Goal: Task Accomplishment & Management: Use online tool/utility

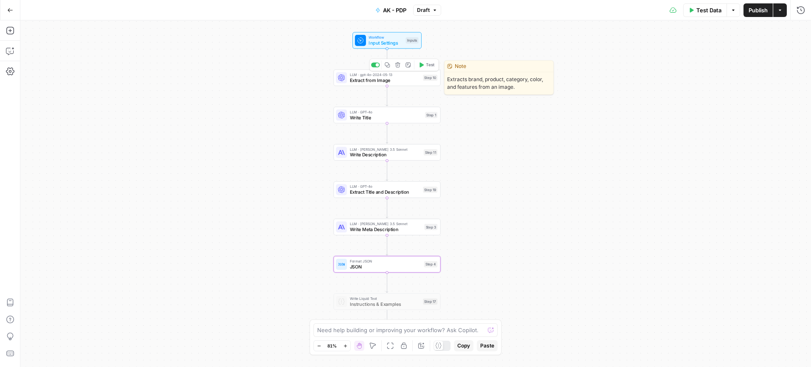
click at [389, 83] on span "Extract from Image" at bounding box center [385, 80] width 70 height 7
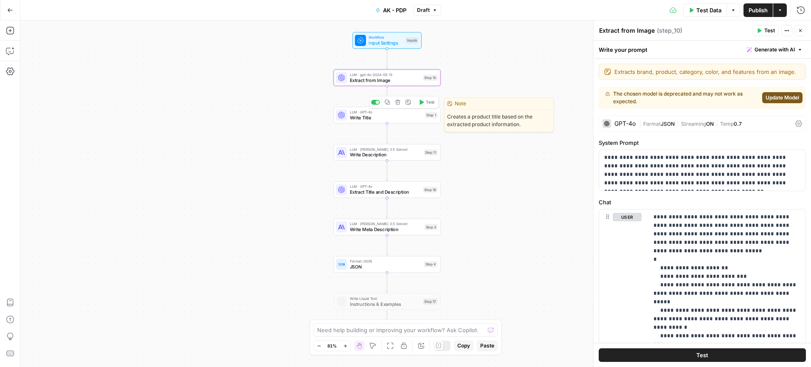
click at [383, 120] on span "Write Title" at bounding box center [386, 117] width 73 height 7
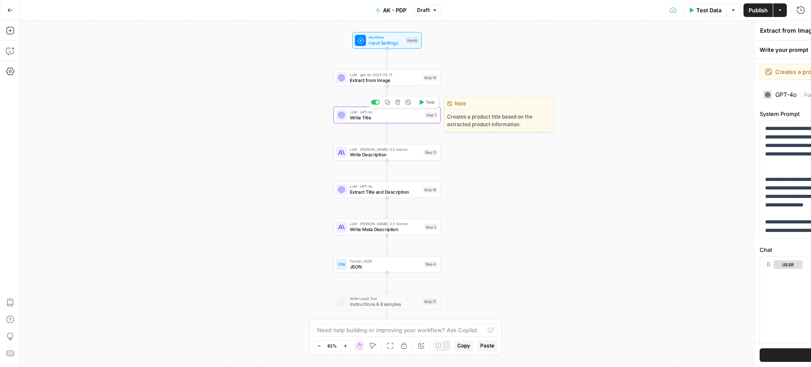
type textarea "Write Title"
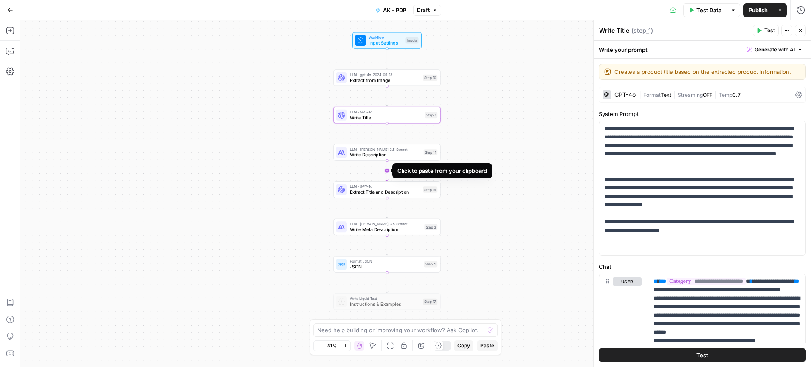
click at [386, 161] on icon "Edge from step_11 to step_19" at bounding box center [387, 170] width 2 height 20
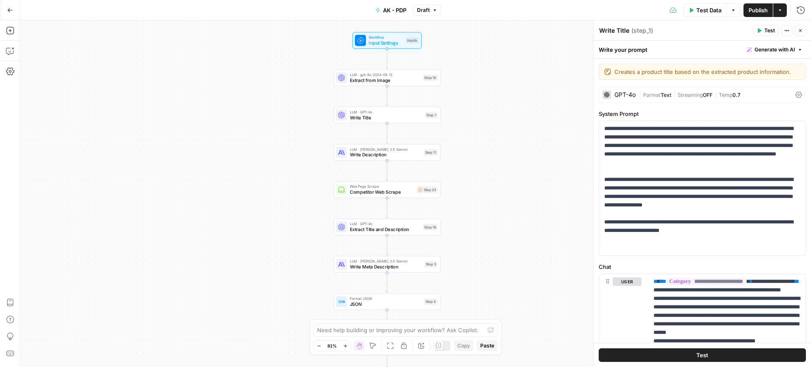
click at [16, 17] on div "Go Back" at bounding box center [10, 10] width 20 height 20
click at [8, 8] on icon "button" at bounding box center [10, 10] width 6 height 6
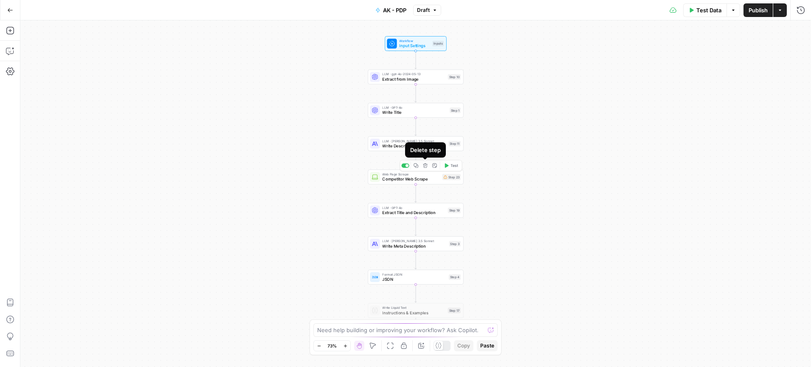
click at [424, 168] on button "Delete step" at bounding box center [425, 165] width 8 height 8
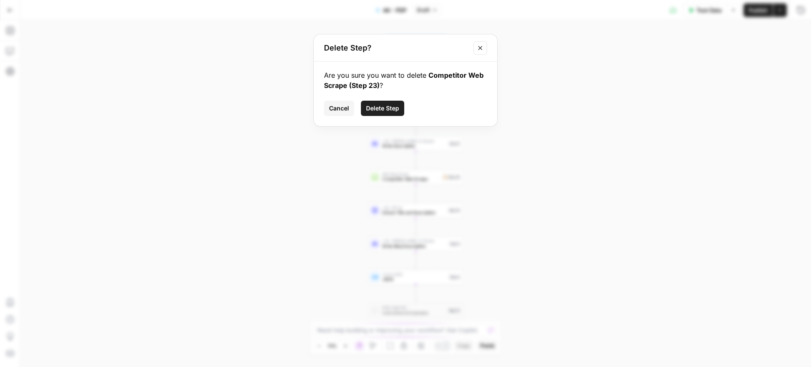
click at [383, 107] on span "Delete Step" at bounding box center [382, 108] width 33 height 8
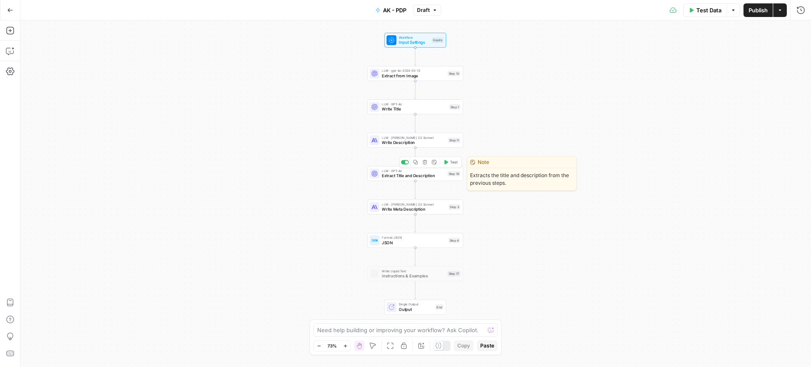
click at [412, 174] on span "Extract Title and Description" at bounding box center [413, 176] width 63 height 6
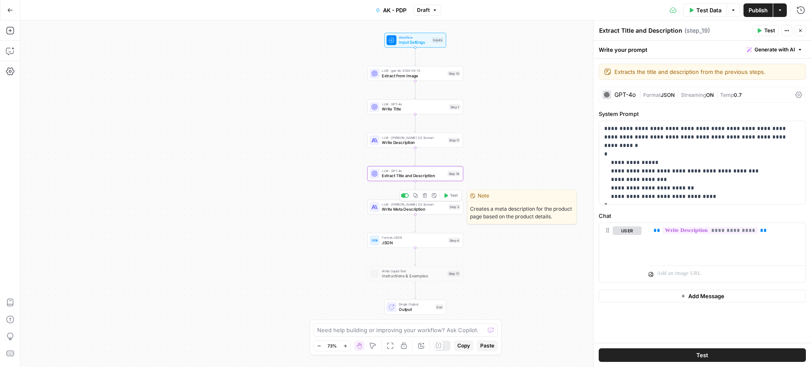
click at [404, 204] on span "LLM · Claude 3.5 Sonnet" at bounding box center [414, 204] width 64 height 5
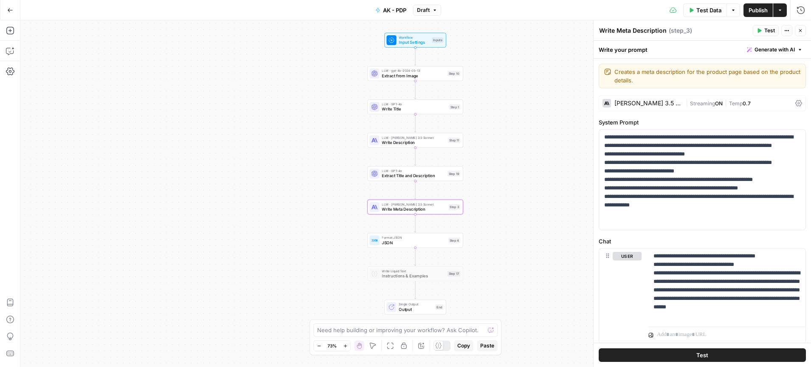
click at [802, 31] on icon "button" at bounding box center [799, 30] width 5 height 5
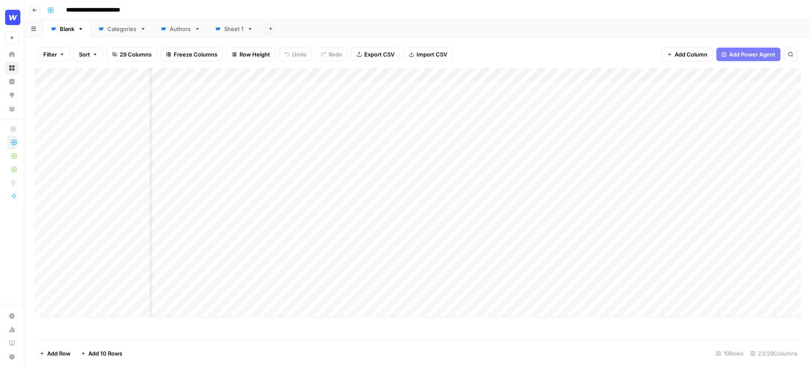
scroll to position [0, 718]
click at [251, 59] on button "Row Height" at bounding box center [250, 55] width 49 height 14
click at [254, 105] on span "Tall" at bounding box center [272, 107] width 61 height 8
click at [281, 79] on div "Add Column" at bounding box center [417, 203] width 766 height 271
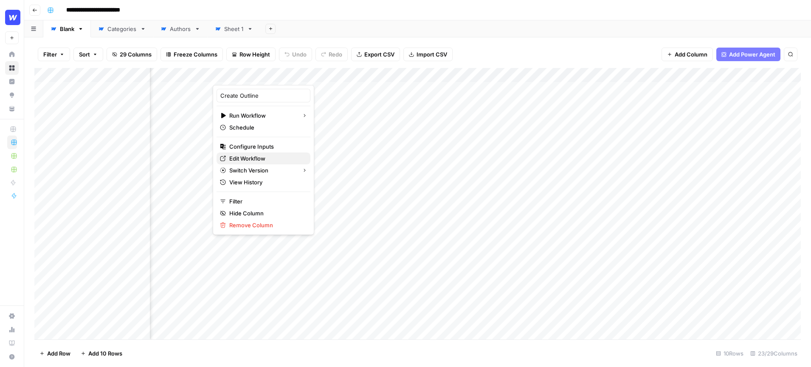
click at [253, 158] on span "Edit Workflow" at bounding box center [266, 158] width 74 height 8
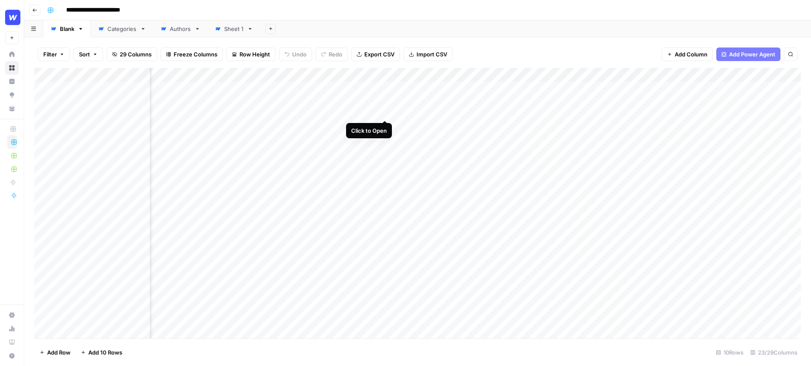
click at [385, 88] on div "Add Column" at bounding box center [417, 203] width 766 height 271
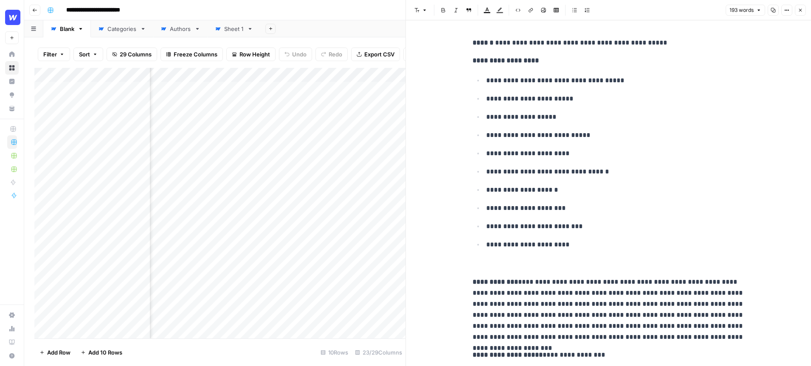
click at [800, 13] on button "Close" at bounding box center [799, 10] width 11 height 11
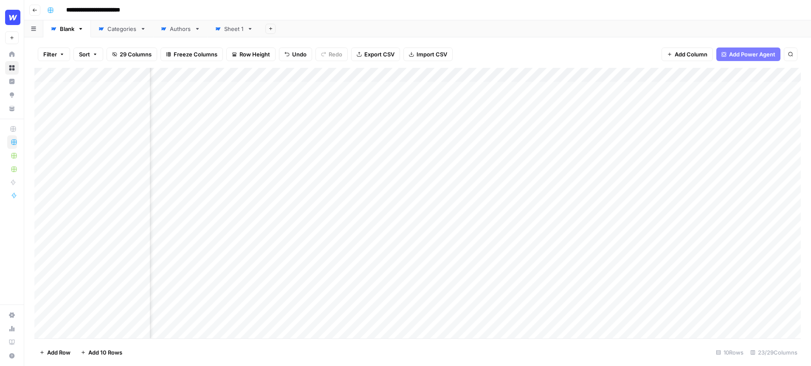
scroll to position [0, 147]
click at [378, 101] on div "Add Column" at bounding box center [417, 203] width 766 height 271
click at [376, 74] on div "Add Column" at bounding box center [417, 203] width 766 height 271
click at [455, 27] on div "Add Sheet" at bounding box center [535, 28] width 550 height 17
click at [539, 87] on div "Add Column" at bounding box center [417, 203] width 766 height 271
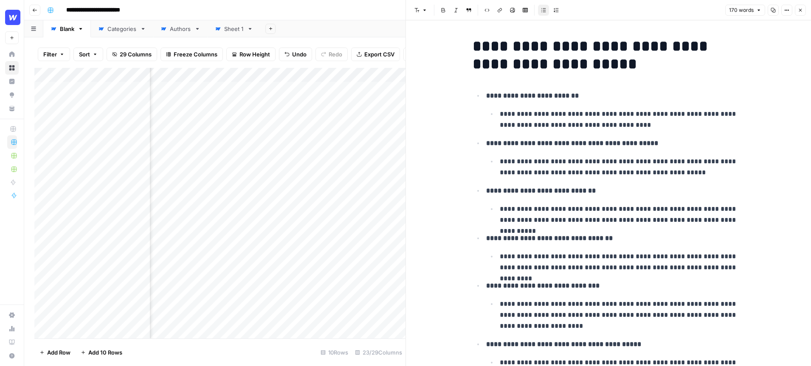
click at [802, 11] on icon "button" at bounding box center [799, 10] width 5 height 5
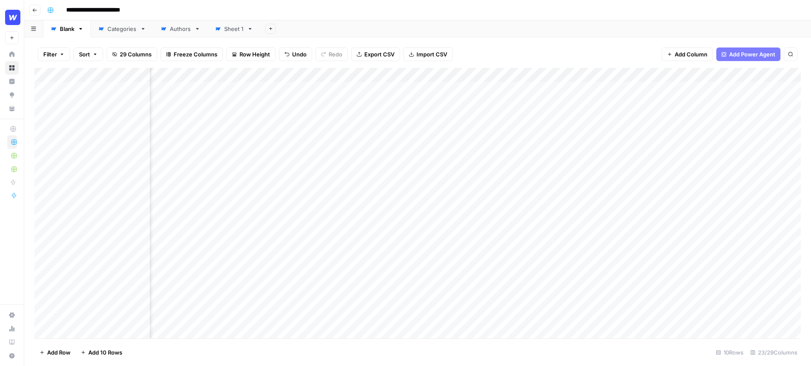
scroll to position [0, 144]
click at [614, 88] on div "Add Column" at bounding box center [417, 203] width 766 height 271
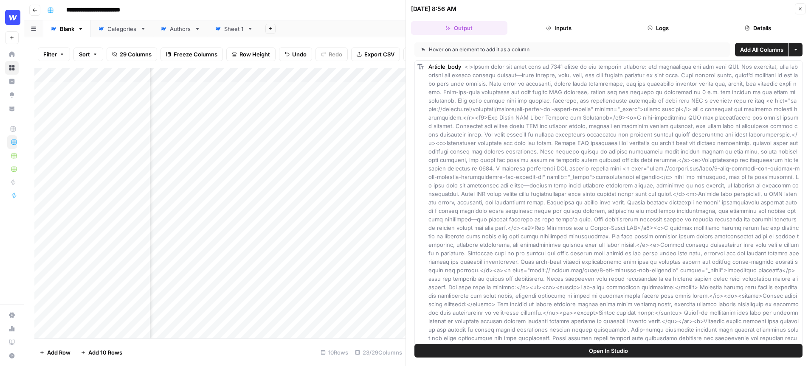
click at [801, 11] on icon "button" at bounding box center [799, 8] width 5 height 5
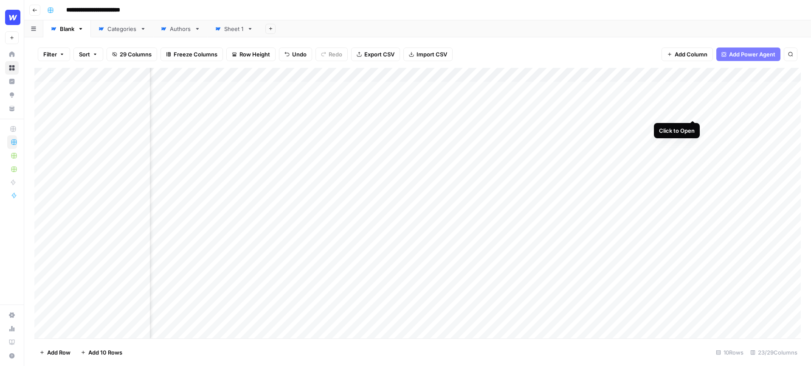
click at [694, 90] on div "Add Column" at bounding box center [417, 203] width 766 height 271
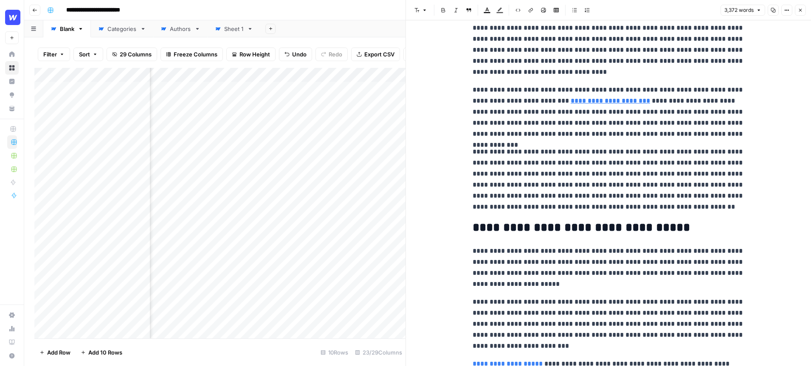
scroll to position [243, 0]
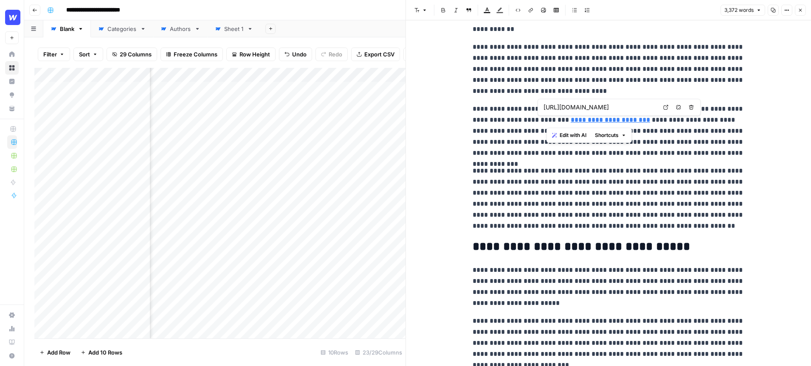
drag, startPoint x: 617, startPoint y: 123, endPoint x: 541, endPoint y: 122, distance: 76.0
click at [541, 123] on p "**********" at bounding box center [608, 131] width 272 height 55
click at [800, 11] on icon "button" at bounding box center [799, 10] width 5 height 5
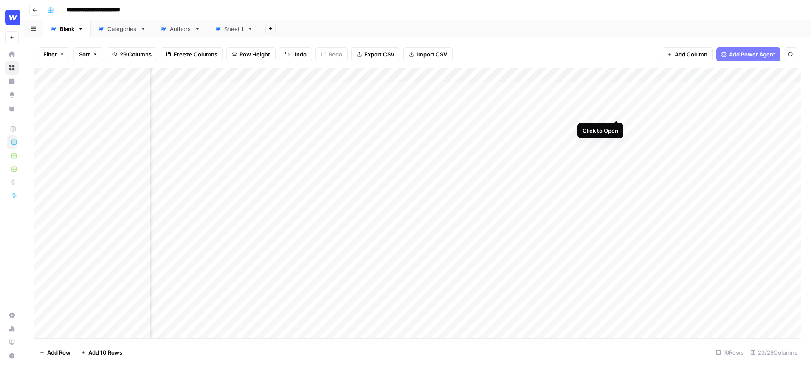
click at [616, 87] on div "Add Column" at bounding box center [417, 203] width 766 height 271
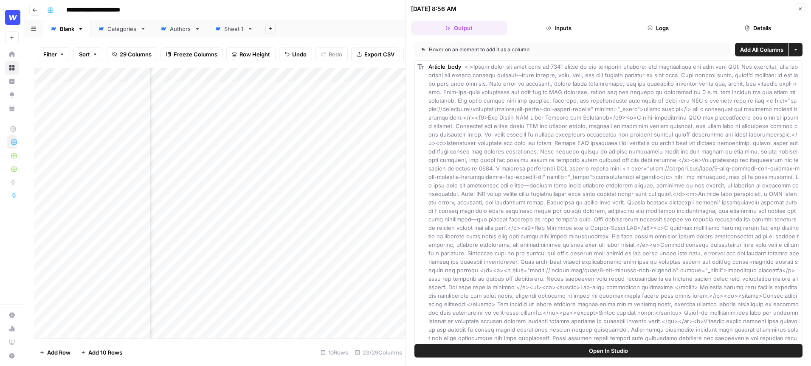
click at [797, 11] on icon "button" at bounding box center [799, 8] width 5 height 5
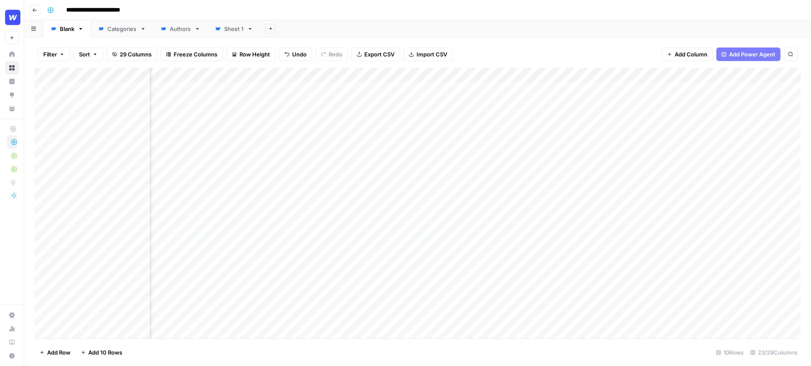
click at [617, 78] on div "Add Column" at bounding box center [417, 203] width 766 height 271
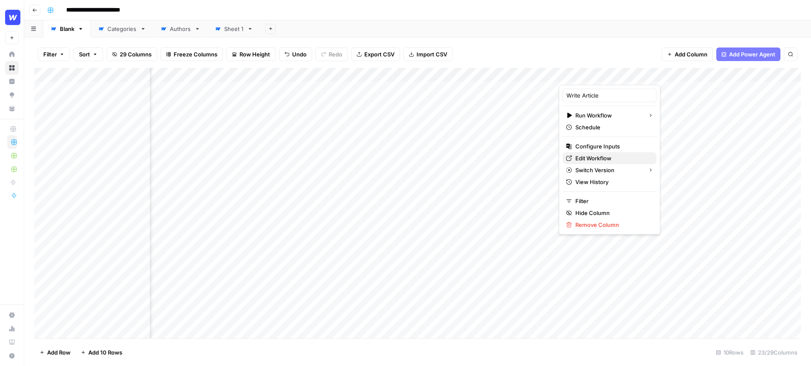
click at [593, 159] on span "Edit Workflow" at bounding box center [612, 158] width 74 height 8
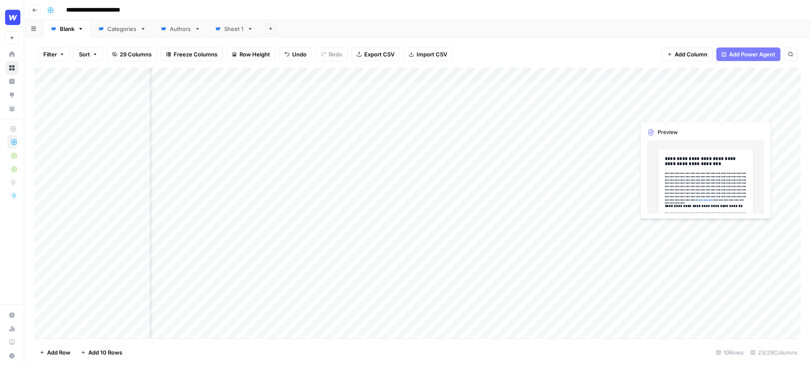
click at [690, 90] on div "Add Column" at bounding box center [417, 203] width 766 height 271
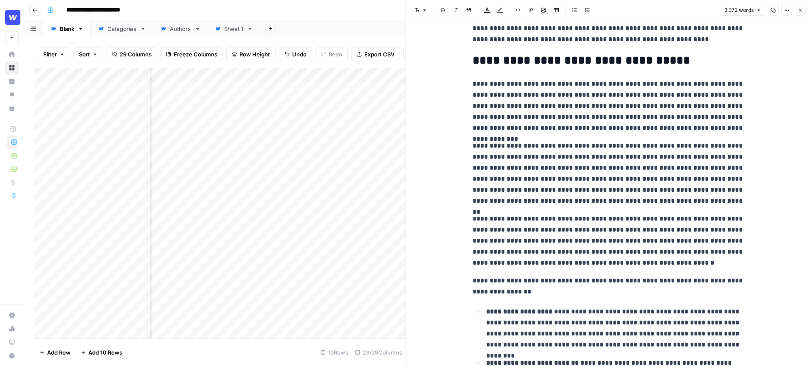
scroll to position [1428, 0]
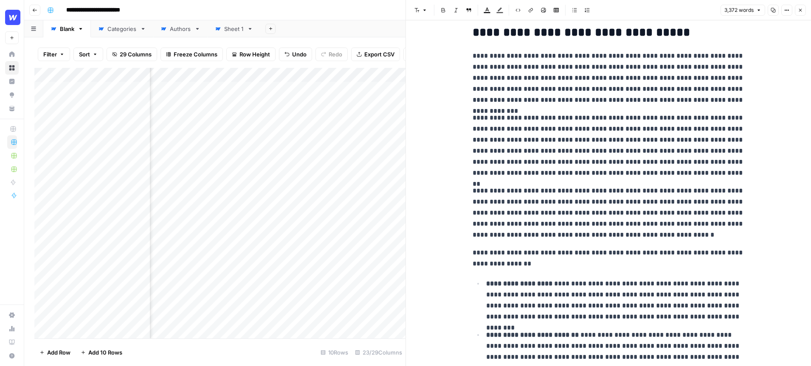
drag, startPoint x: 683, startPoint y: 163, endPoint x: 662, endPoint y: 162, distance: 20.4
click at [663, 163] on p "**********" at bounding box center [608, 145] width 272 height 66
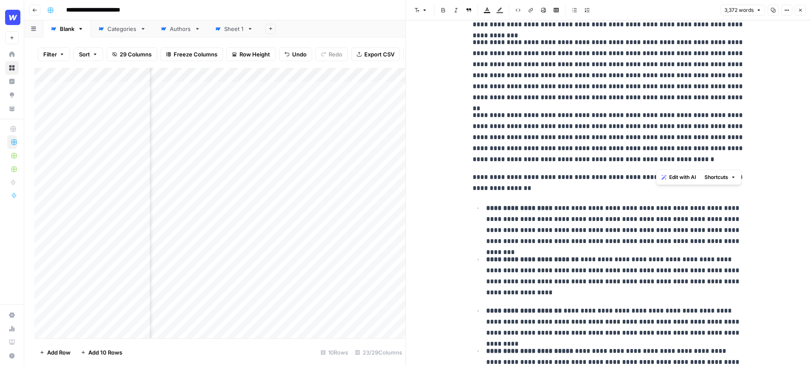
scroll to position [1953, 0]
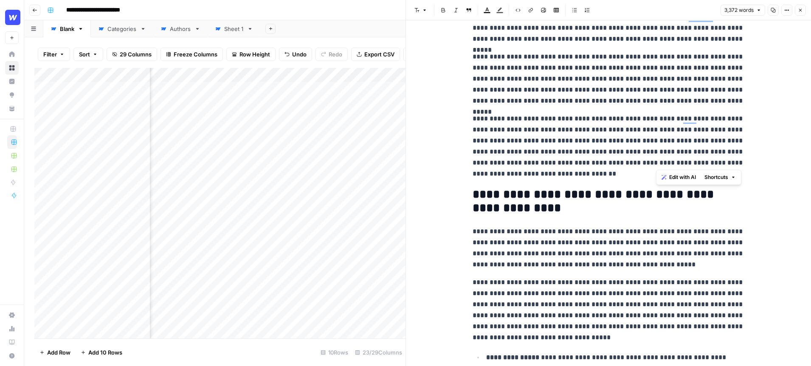
click at [802, 11] on icon "button" at bounding box center [799, 10] width 5 height 5
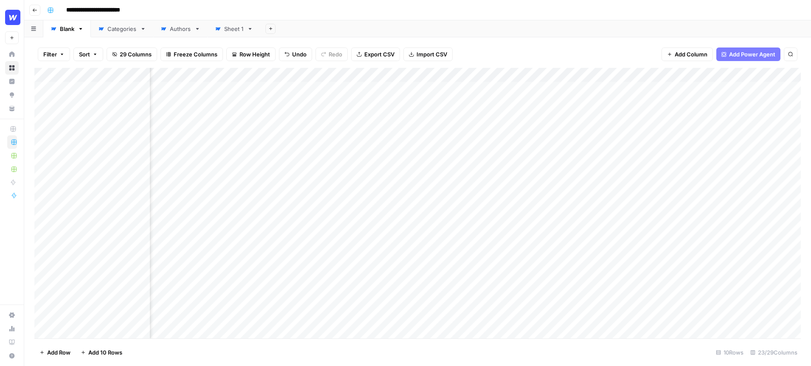
scroll to position [0, 605]
click at [456, 96] on div "Add Column" at bounding box center [417, 203] width 766 height 271
click at [483, 50] on div "Filter Sort 29 Columns Freeze Columns Row Height Undo Redo Export CSV Import CS…" at bounding box center [417, 54] width 766 height 27
click at [485, 89] on div "Add Column" at bounding box center [417, 203] width 766 height 271
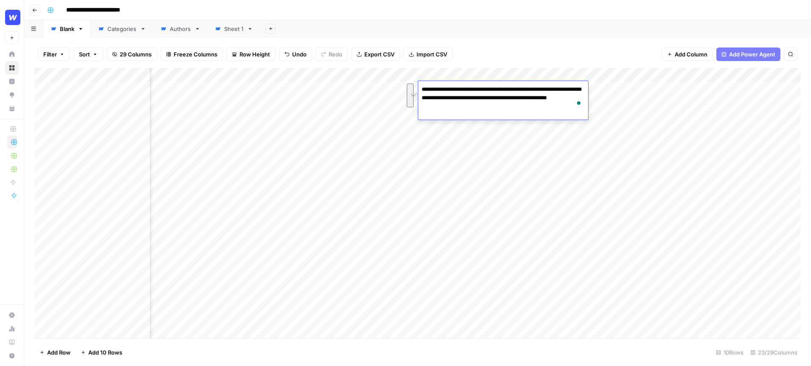
drag, startPoint x: 471, startPoint y: 107, endPoint x: 414, endPoint y: 87, distance: 60.5
click at [414, 87] on body "**********" at bounding box center [405, 183] width 811 height 366
click at [488, 41] on div "Filter Sort 29 Columns Freeze Columns Row Height Undo Redo Export CSV Import CS…" at bounding box center [417, 54] width 766 height 27
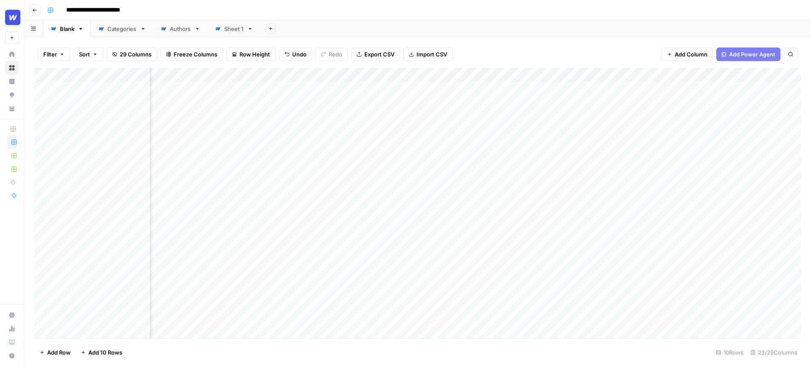
scroll to position [0, 716]
click at [455, 90] on div "Add Column" at bounding box center [417, 203] width 766 height 271
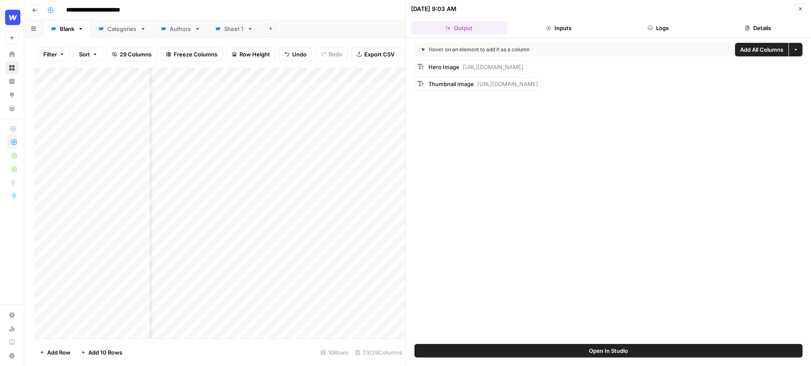
click at [801, 10] on icon "button" at bounding box center [800, 9] width 3 height 3
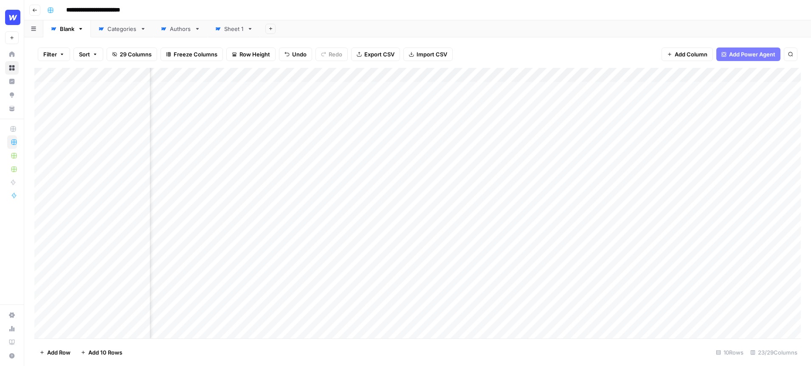
scroll to position [0, 760]
click at [413, 75] on div "Add Column" at bounding box center [417, 203] width 766 height 271
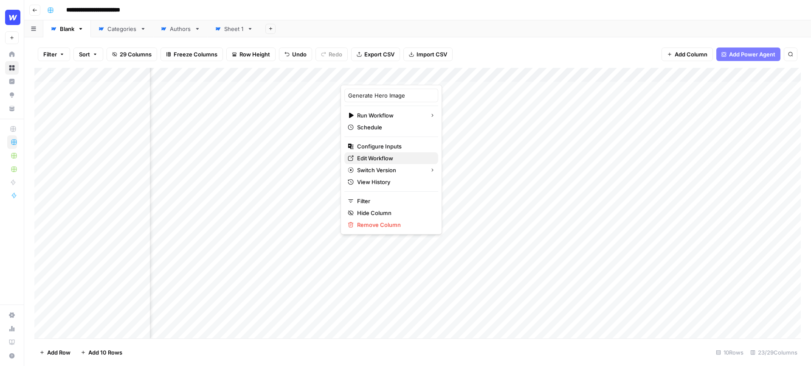
click at [372, 157] on span "Edit Workflow" at bounding box center [394, 158] width 74 height 8
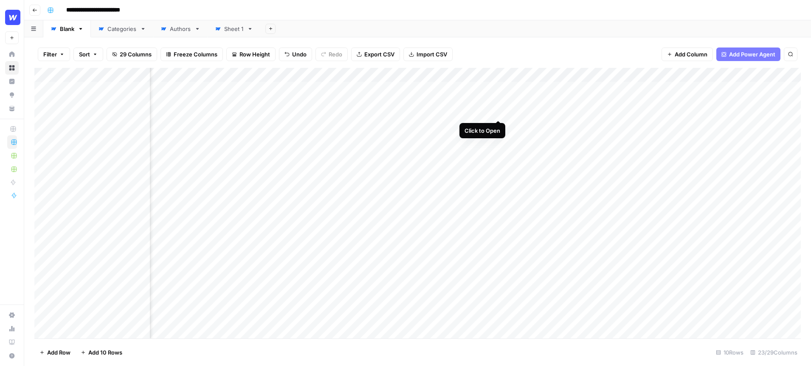
click at [501, 90] on div "Add Column" at bounding box center [417, 203] width 766 height 271
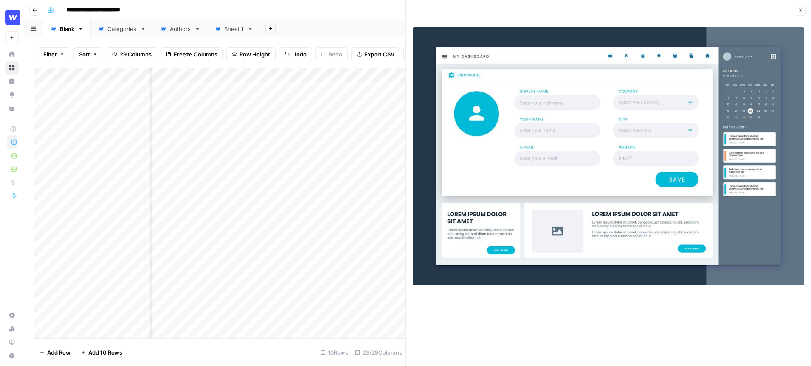
click at [799, 10] on icon "button" at bounding box center [799, 10] width 5 height 5
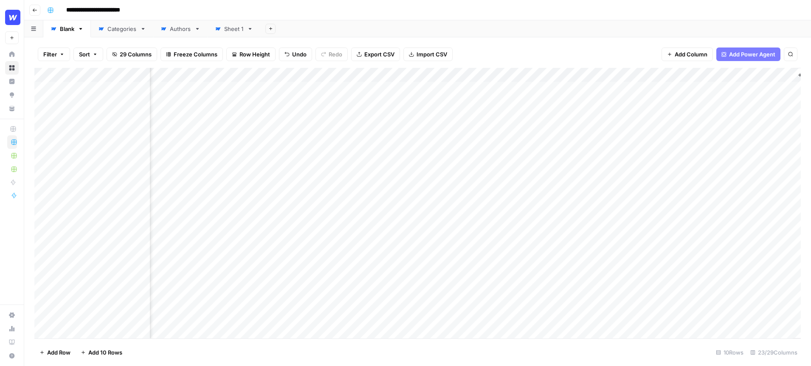
scroll to position [0, 1170]
click at [427, 90] on div "Add Column" at bounding box center [417, 203] width 766 height 271
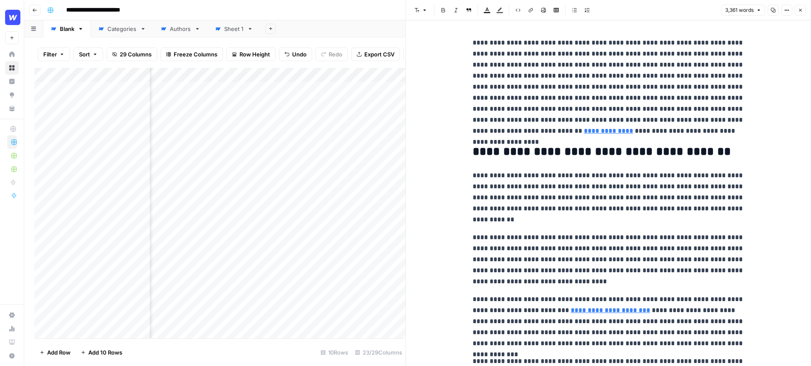
click at [800, 11] on icon "button" at bounding box center [799, 10] width 5 height 5
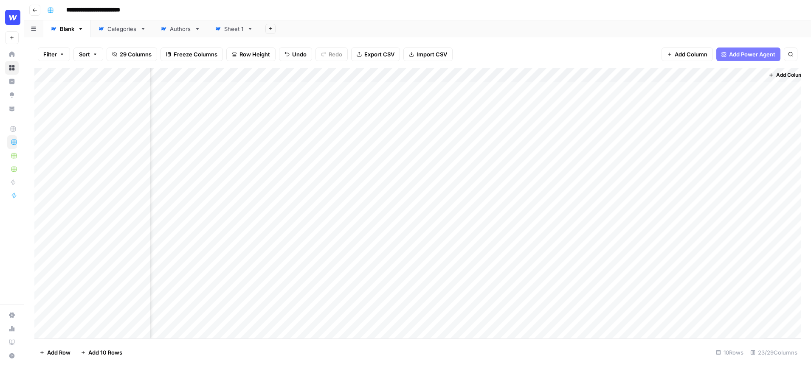
scroll to position [0, 1170]
click at [574, 97] on div "Add Column" at bounding box center [417, 203] width 766 height 271
click at [486, 96] on div "Add Column" at bounding box center [417, 203] width 766 height 271
click at [128, 30] on div "Categories" at bounding box center [121, 29] width 29 height 8
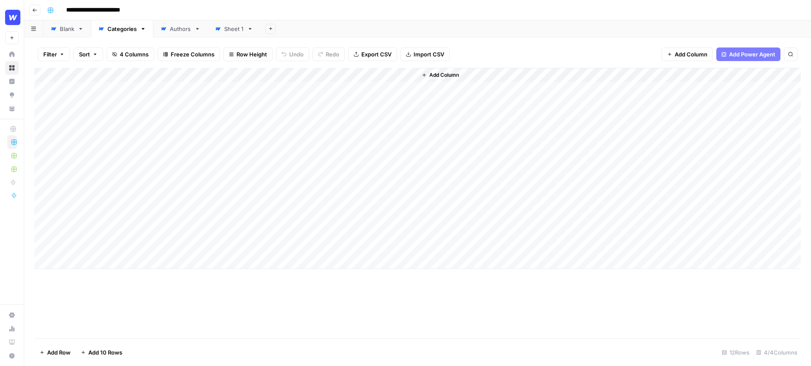
click at [182, 30] on div "Authors" at bounding box center [180, 29] width 21 height 8
click at [283, 203] on div "Add Column" at bounding box center [417, 176] width 766 height 216
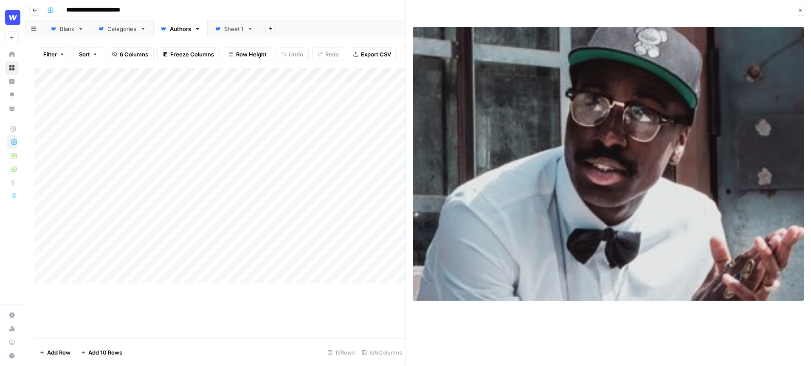
click at [800, 8] on icon "button" at bounding box center [799, 10] width 5 height 5
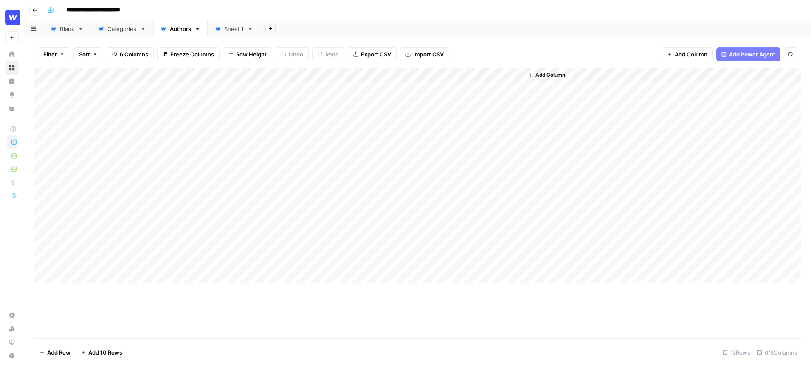
click at [71, 34] on link "Blank" at bounding box center [67, 28] width 48 height 17
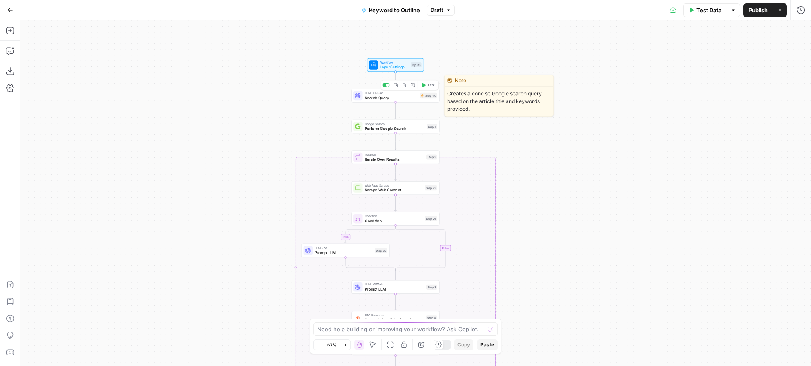
click at [403, 99] on span "Search Query" at bounding box center [391, 98] width 53 height 6
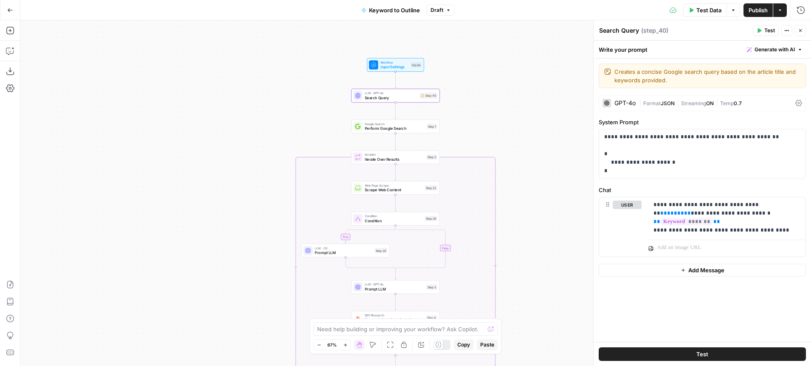
click at [408, 130] on span "Perform Google Search" at bounding box center [395, 129] width 60 height 6
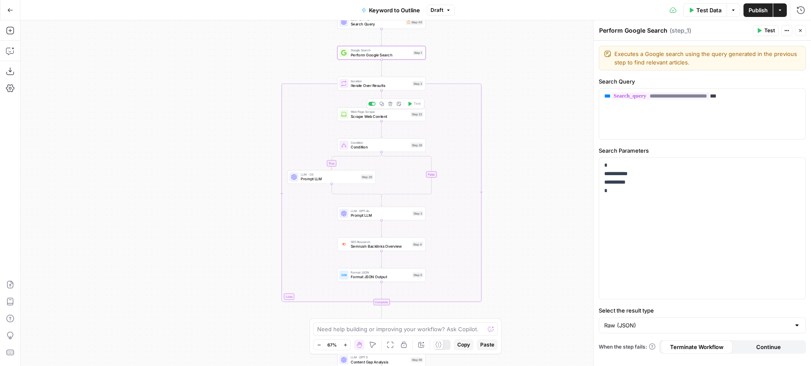
click at [385, 117] on span "Scrape Web Content" at bounding box center [380, 117] width 58 height 6
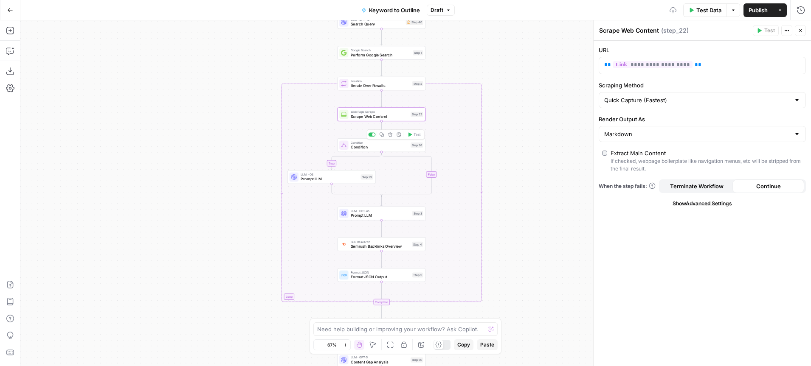
click at [378, 146] on span "Condition" at bounding box center [380, 147] width 58 height 6
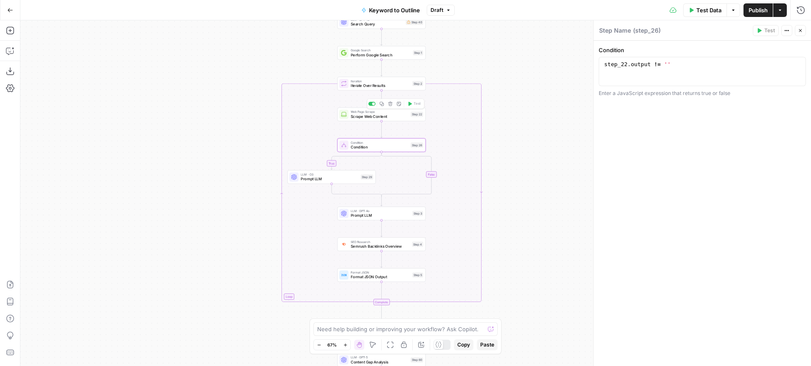
click at [385, 117] on span "Scrape Web Content" at bounding box center [380, 117] width 58 height 6
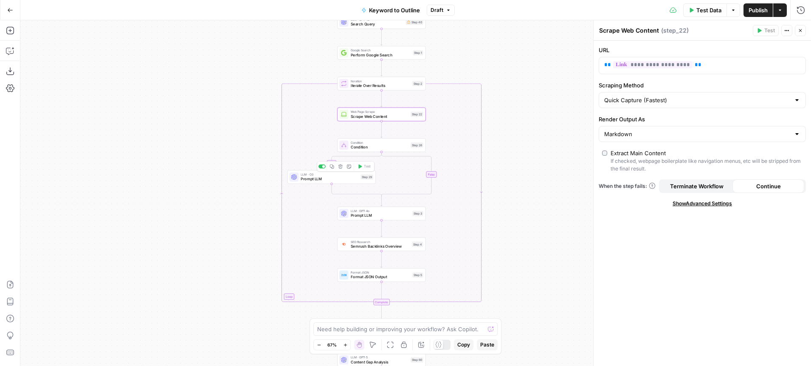
click at [333, 179] on span "Prompt LLM" at bounding box center [329, 179] width 58 height 6
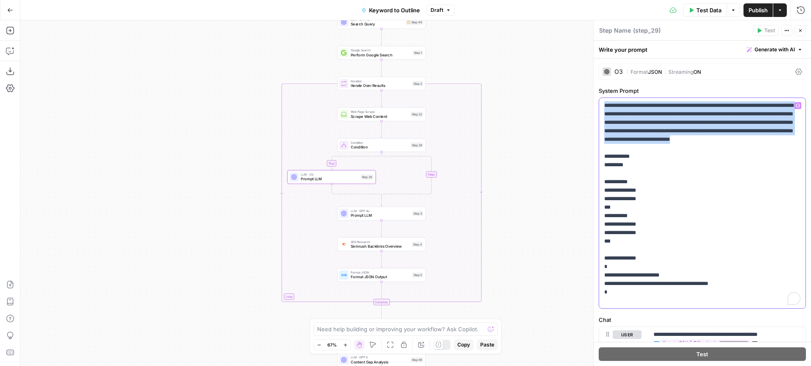
drag, startPoint x: 648, startPoint y: 149, endPoint x: 594, endPoint y: 102, distance: 71.9
click at [594, 102] on div "**********" at bounding box center [702, 193] width 218 height 346
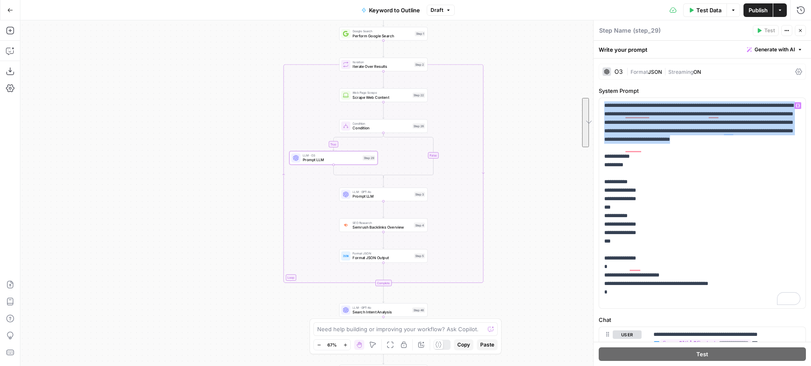
click at [800, 29] on icon "button" at bounding box center [799, 30] width 5 height 5
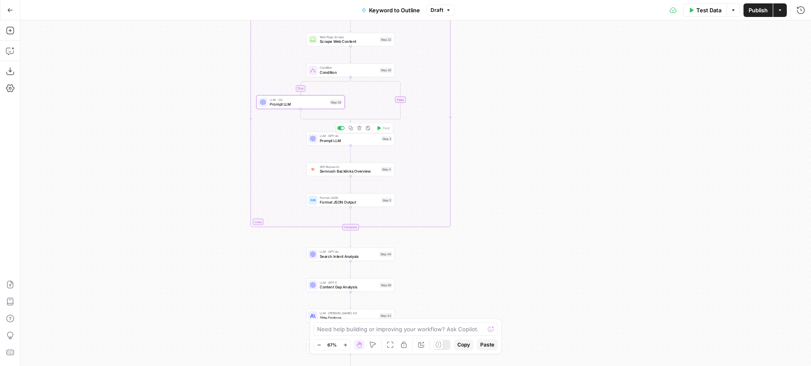
click at [347, 140] on span "Prompt LLM" at bounding box center [349, 141] width 59 height 6
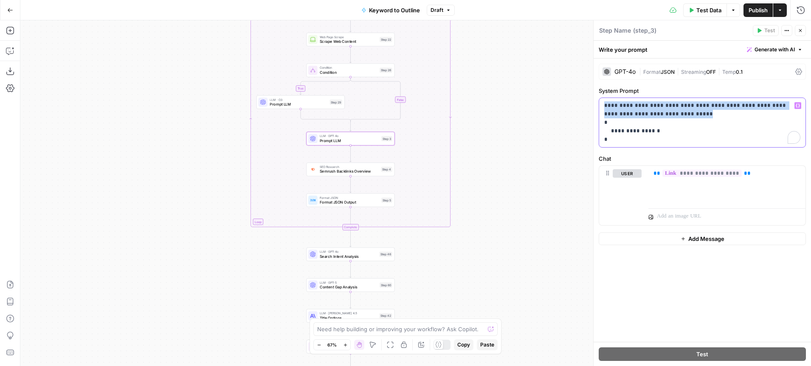
drag, startPoint x: 654, startPoint y: 116, endPoint x: 604, endPoint y: 103, distance: 52.2
click at [604, 103] on p "**********" at bounding box center [702, 122] width 196 height 42
click at [339, 174] on div "SEO Research Semrush Backlinks Overview Step 4 Copy step Delete step Add Note T…" at bounding box center [350, 170] width 88 height 14
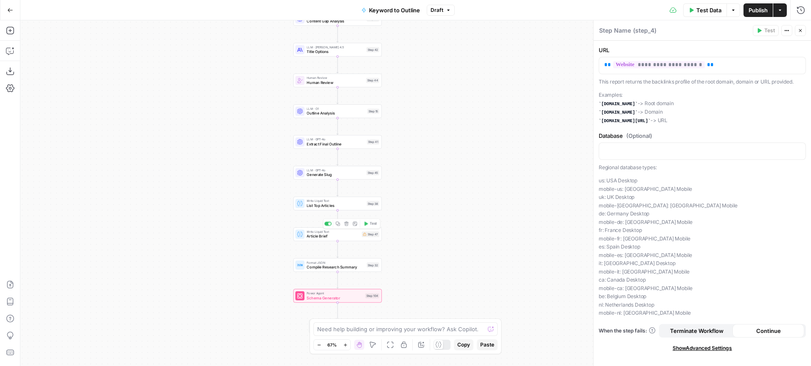
click at [331, 240] on div "Write Liquid Text Article Brief Step 47 Copy step Delete step Add Note Test" at bounding box center [337, 234] width 88 height 14
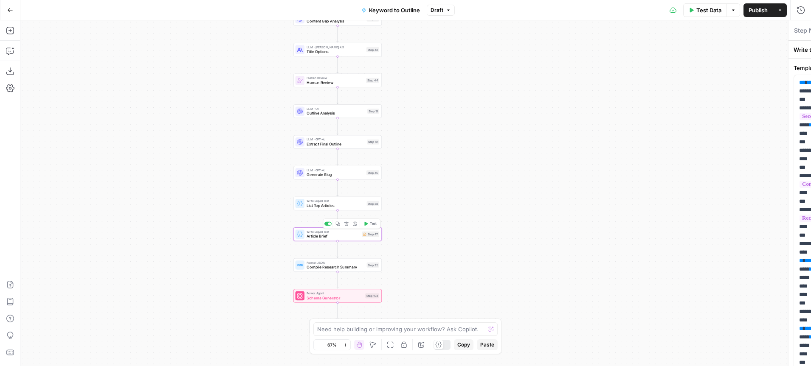
type textarea "Article Brief"
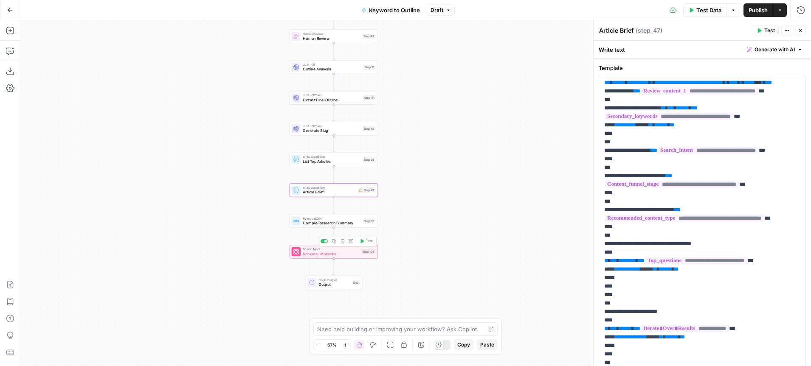
click at [334, 254] on span "Schema Generator" at bounding box center [331, 254] width 56 height 6
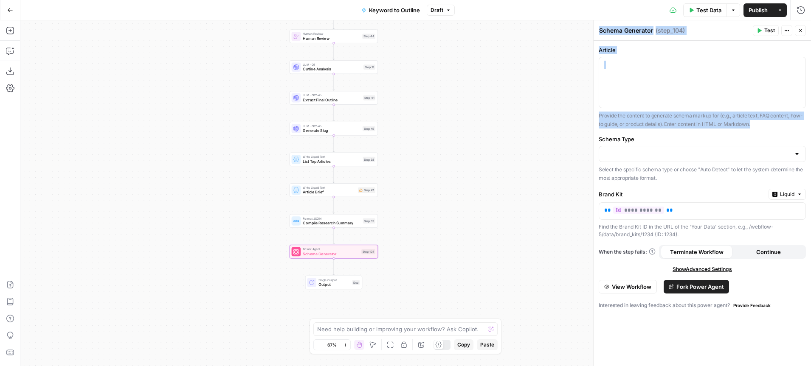
drag, startPoint x: 752, startPoint y: 125, endPoint x: 592, endPoint y: 115, distance: 160.7
click at [593, 115] on div "**********" at bounding box center [702, 193] width 218 height 346
click at [654, 139] on label "Schema Type" at bounding box center [701, 139] width 207 height 8
click at [654, 150] on input "Schema Type" at bounding box center [697, 154] width 186 height 8
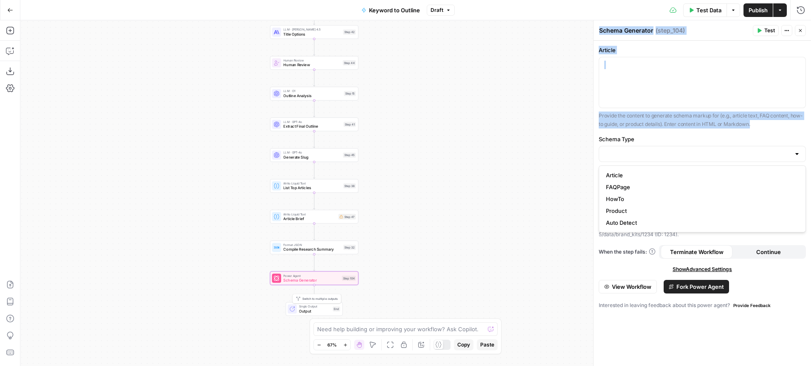
click at [309, 307] on span "Single Output" at bounding box center [314, 306] width 31 height 5
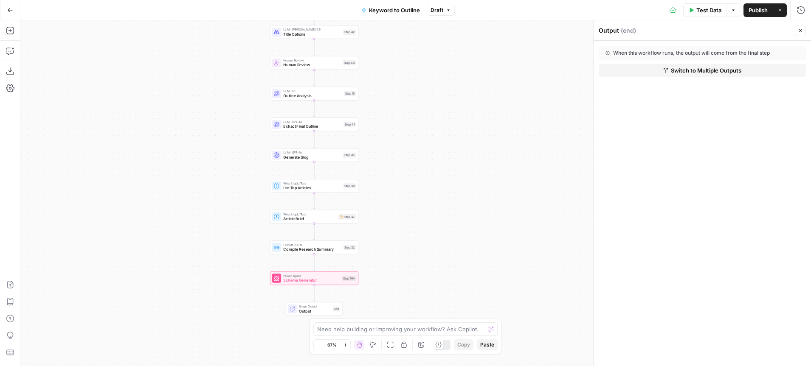
click at [684, 71] on span "Switch to Multiple Outputs" at bounding box center [706, 70] width 70 height 8
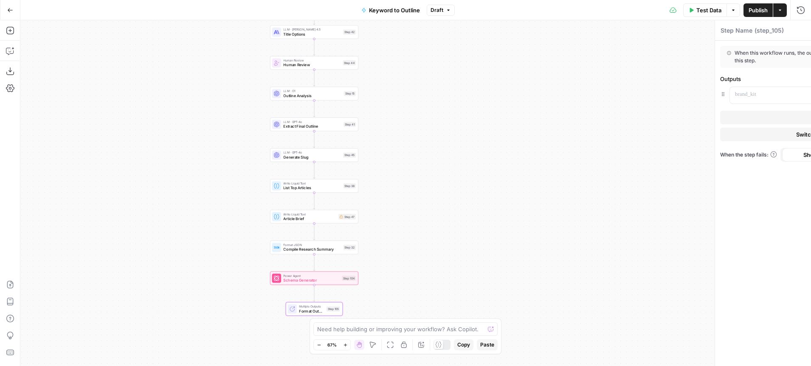
type textarea "Format Outputs"
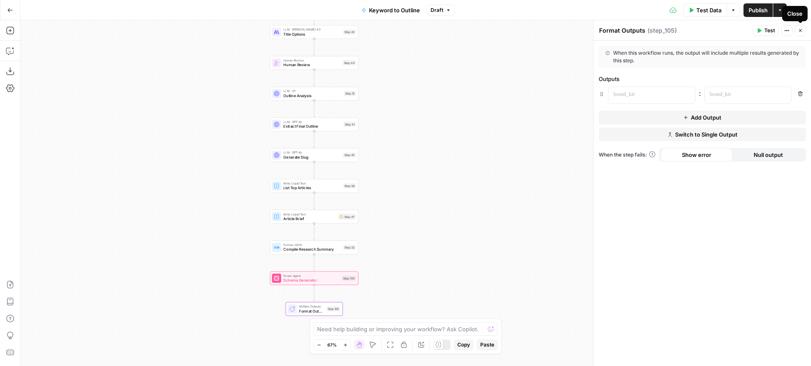
click at [801, 31] on icon "button" at bounding box center [799, 30] width 5 height 5
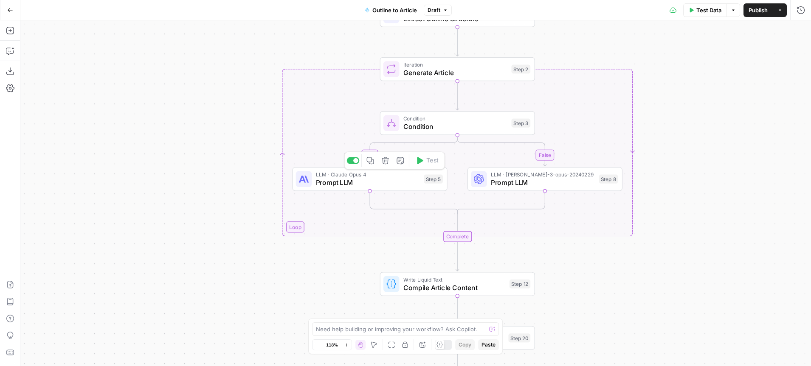
click at [393, 184] on span "Prompt LLM" at bounding box center [368, 183] width 104 height 10
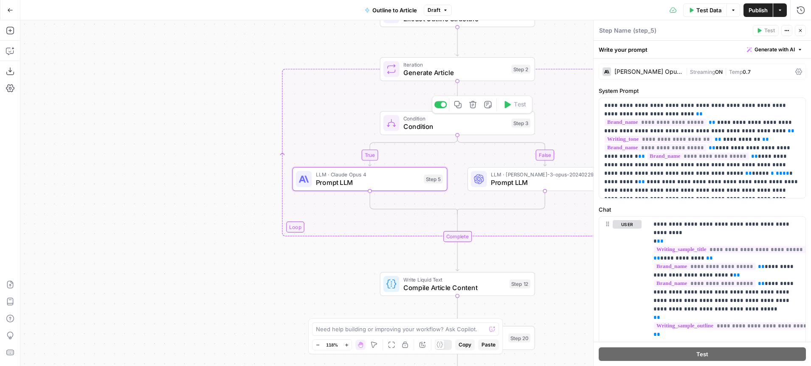
click at [474, 123] on span "Condition" at bounding box center [455, 127] width 104 height 10
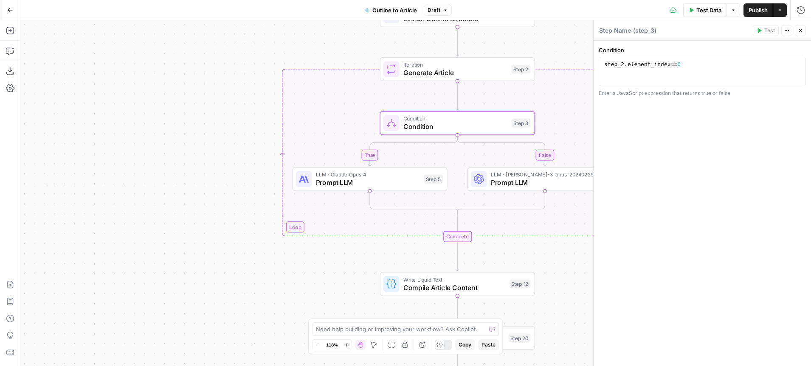
click at [451, 67] on span "Generate Article" at bounding box center [455, 72] width 104 height 10
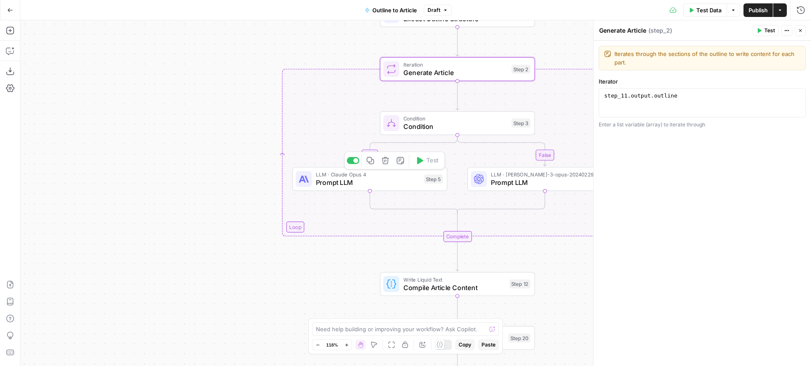
click at [396, 178] on span "Prompt LLM" at bounding box center [368, 183] width 104 height 10
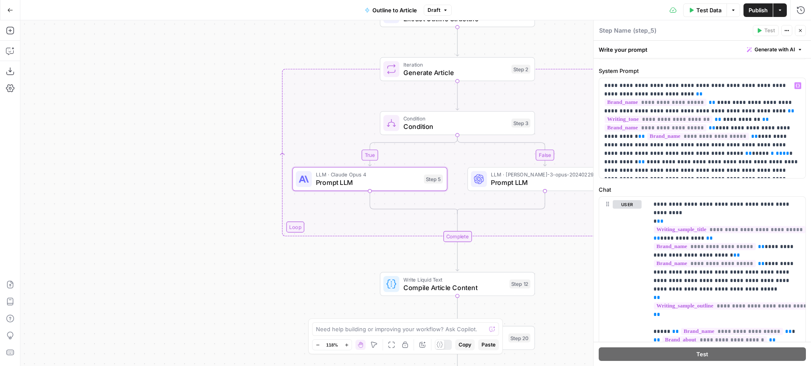
scroll to position [21, 0]
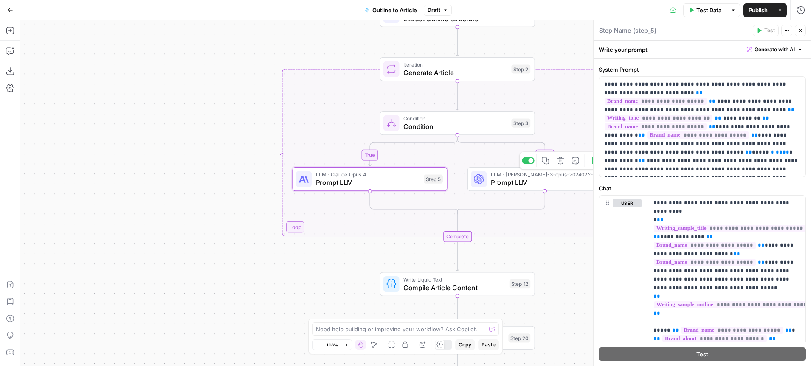
click at [520, 180] on span "Prompt LLM" at bounding box center [543, 183] width 104 height 10
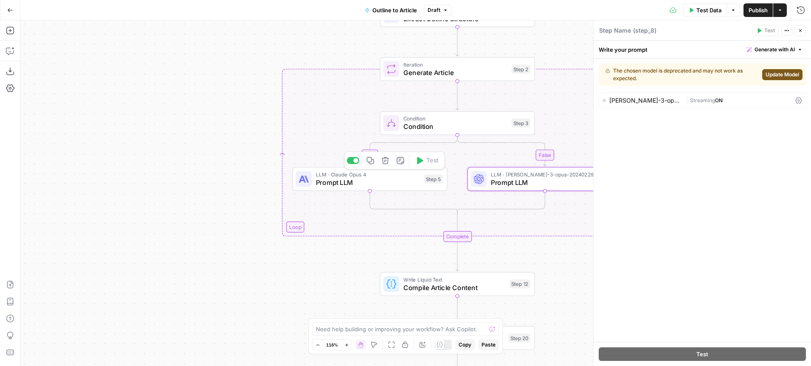
click at [406, 181] on span "Prompt LLM" at bounding box center [368, 183] width 104 height 10
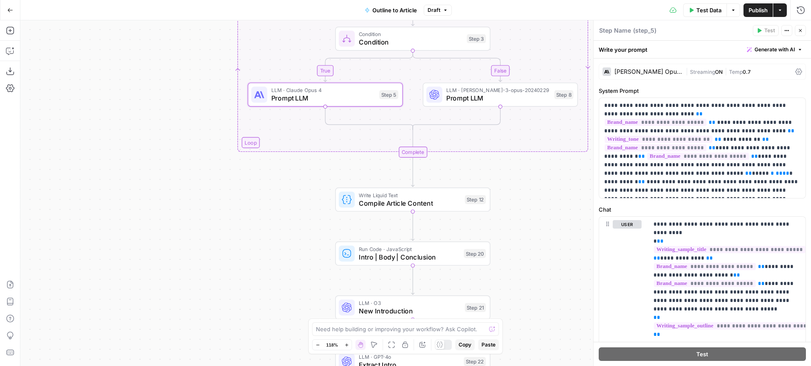
click at [422, 202] on span "Compile Article Content" at bounding box center [410, 203] width 102 height 10
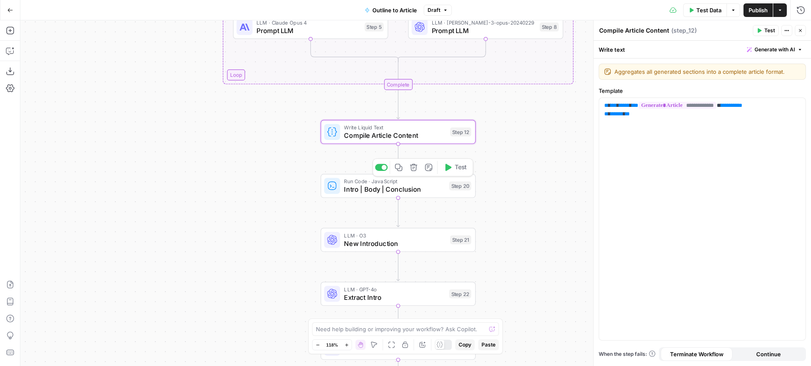
click at [381, 195] on div "Run Code · JavaScript Intro | Body | Conclusion Step 20 Copy step Delete step E…" at bounding box center [397, 186] width 155 height 24
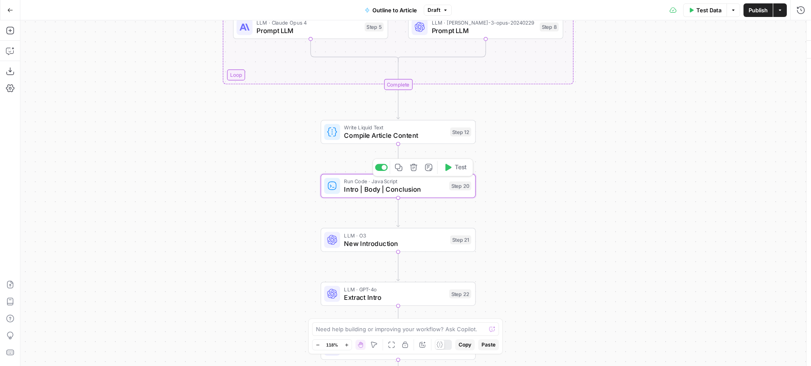
type textarea "Intro | Body | Conclusion"
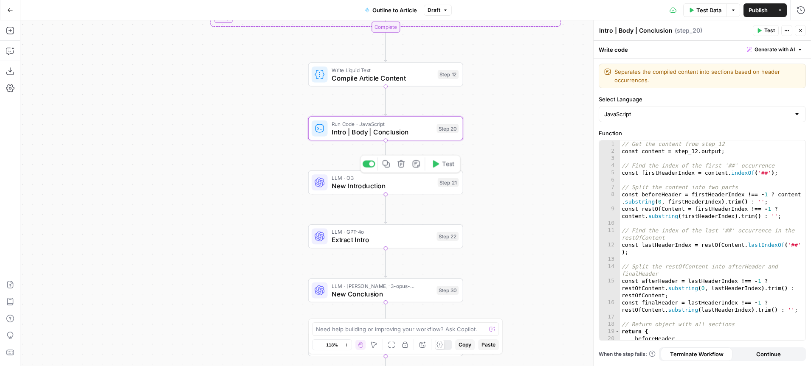
click at [350, 192] on div "LLM · O3 New Introduction Step 21 Copy step Delete step Edit Note Test" at bounding box center [385, 183] width 155 height 24
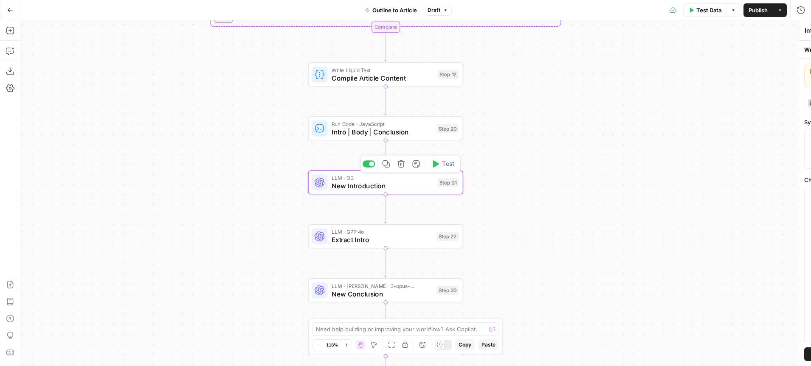
type textarea "New Introduction"
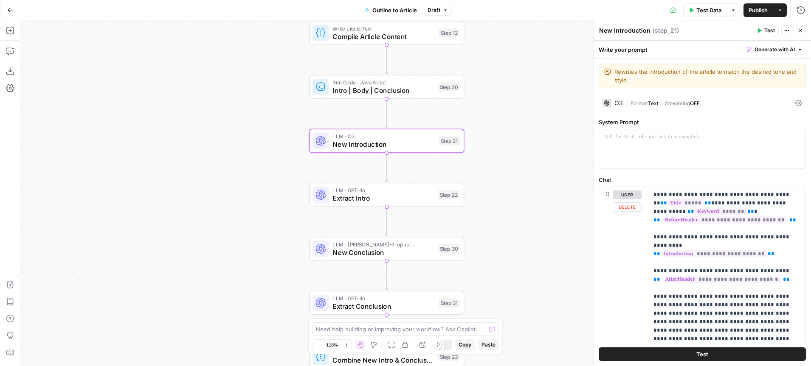
scroll to position [26, 0]
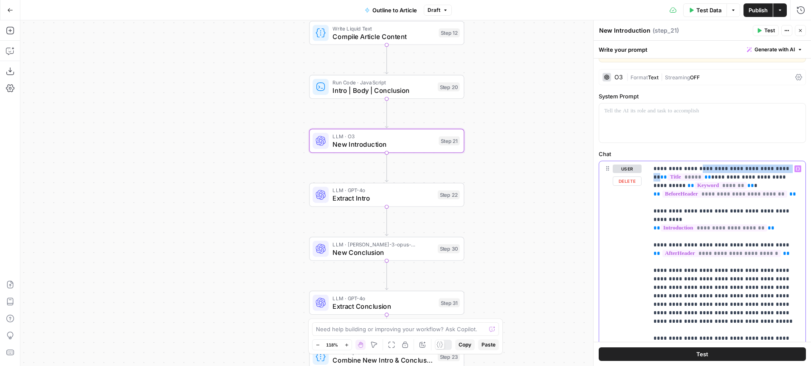
drag, startPoint x: 767, startPoint y: 172, endPoint x: 687, endPoint y: 166, distance: 80.1
click at [687, 166] on p "**********" at bounding box center [726, 275] width 147 height 221
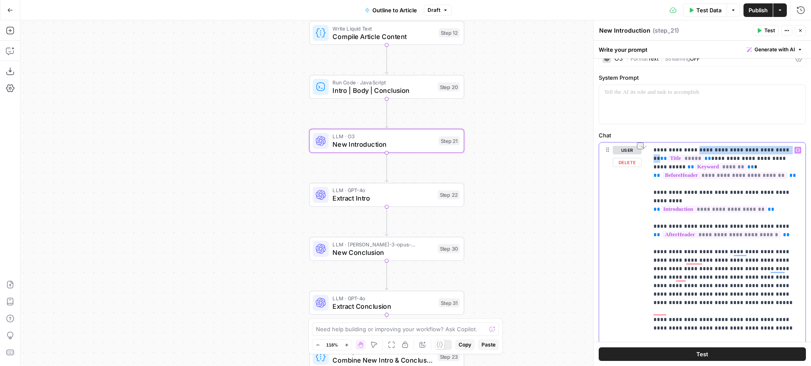
scroll to position [49, 0]
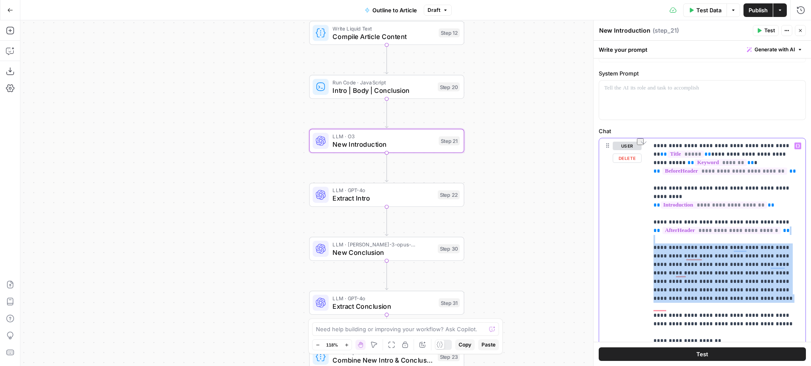
drag, startPoint x: 774, startPoint y: 284, endPoint x: 652, endPoint y: 233, distance: 132.8
click at [652, 233] on div "**********" at bounding box center [726, 251] width 157 height 227
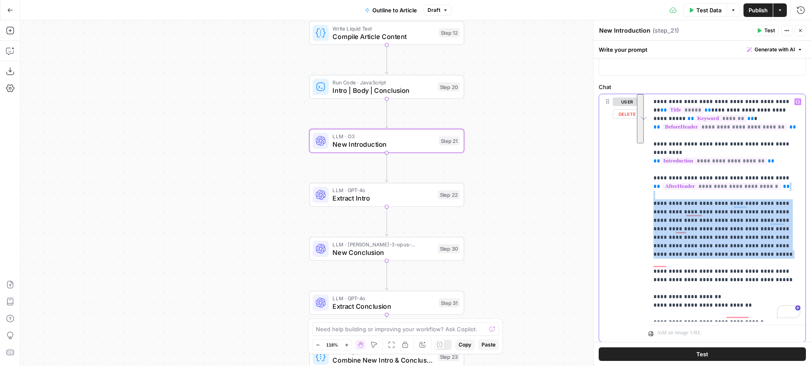
scroll to position [96, 0]
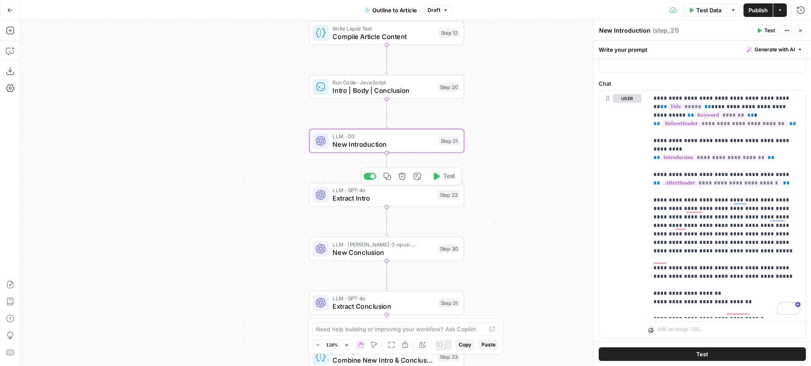
click at [339, 196] on span "Extract Intro" at bounding box center [382, 199] width 101 height 10
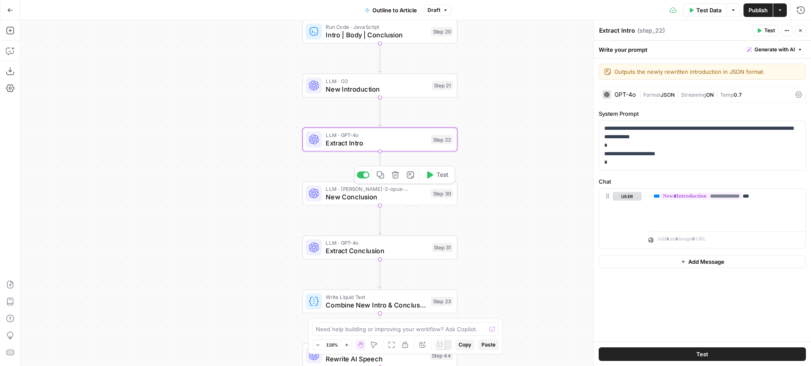
click at [379, 199] on span "New Conclusion" at bounding box center [375, 197] width 101 height 10
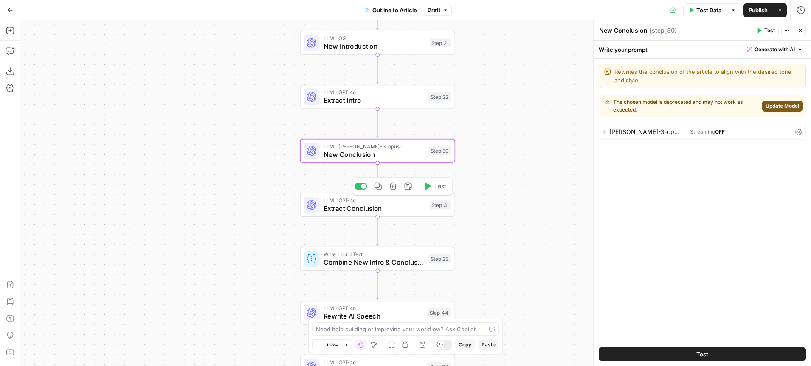
click at [384, 208] on span "Extract Conclusion" at bounding box center [374, 208] width 102 height 10
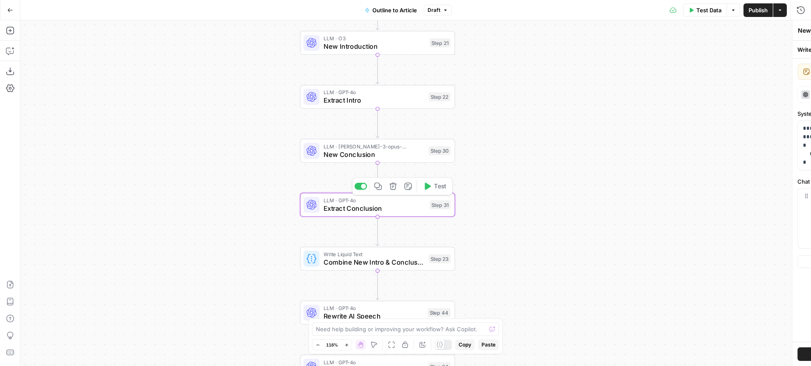
type textarea "Extract Conclusion"
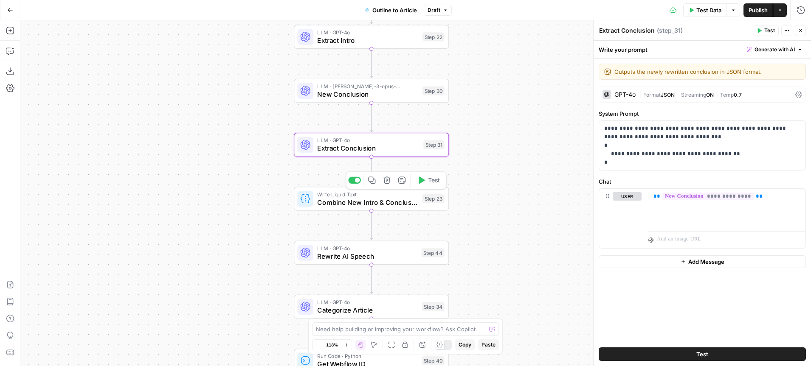
click at [369, 199] on span "Combine New Intro & Conclusion" at bounding box center [367, 202] width 101 height 10
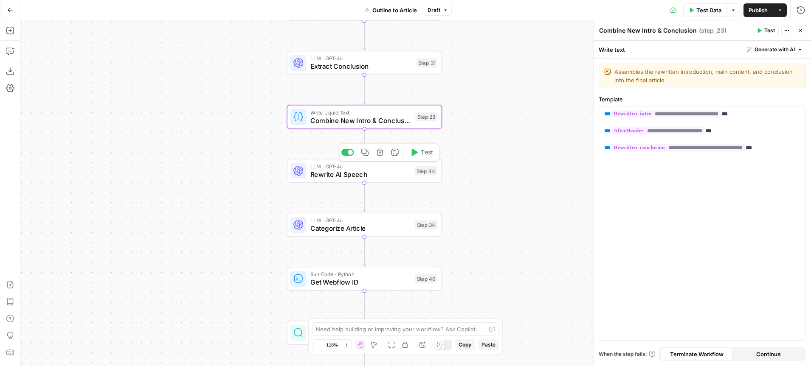
click at [363, 170] on span "Rewrite AI Speech" at bounding box center [360, 174] width 100 height 10
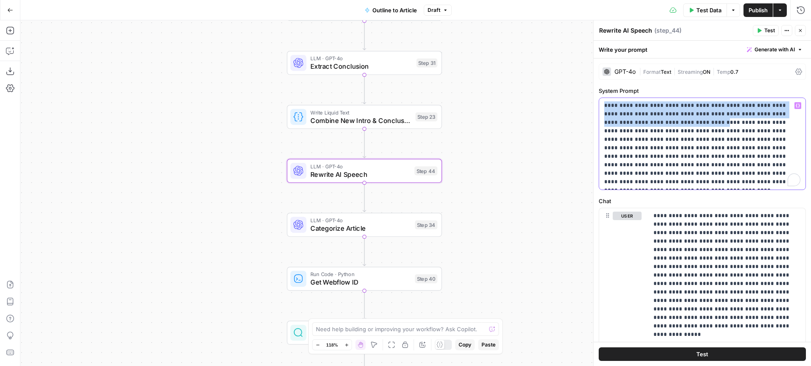
drag, startPoint x: 640, startPoint y: 124, endPoint x: 600, endPoint y: 104, distance: 45.2
click at [600, 104] on div "**********" at bounding box center [702, 144] width 206 height 92
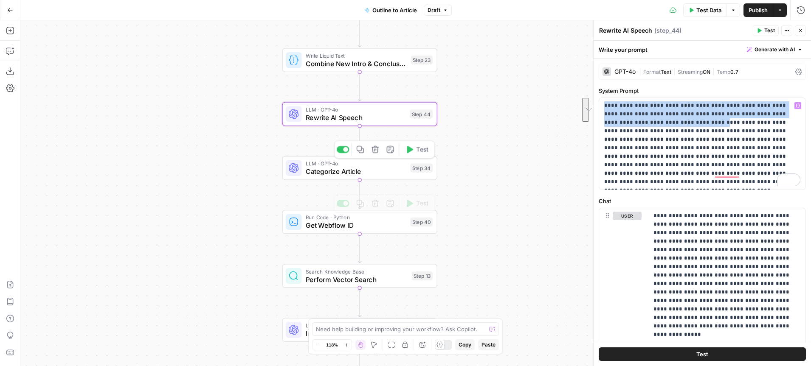
click at [369, 176] on span "Categorize Article" at bounding box center [356, 171] width 101 height 10
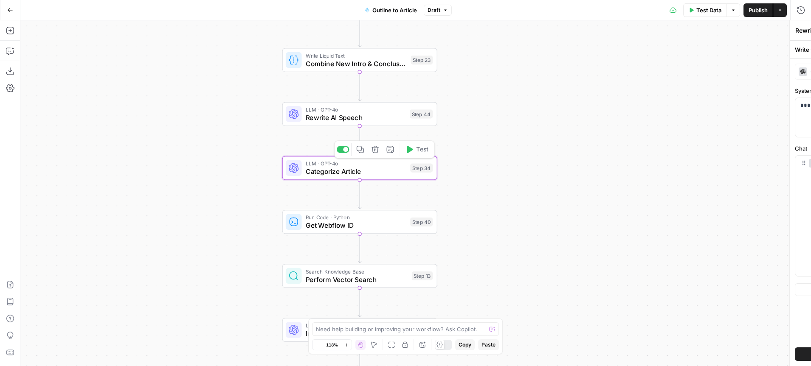
type textarea "Categorize Article"
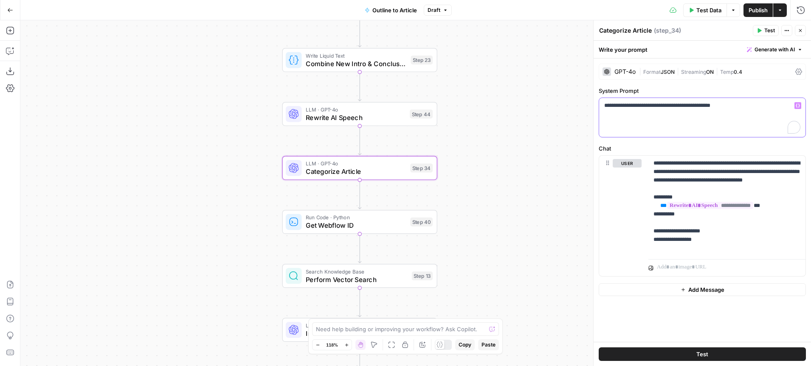
drag, startPoint x: 732, startPoint y: 109, endPoint x: 586, endPoint y: 107, distance: 145.6
click at [586, 107] on body "Webflow New Home Browse Insights Opportunities Your Data Recent Grids Create Ed…" at bounding box center [405, 183] width 811 height 366
drag, startPoint x: 730, startPoint y: 189, endPoint x: 685, endPoint y: 174, distance: 47.2
click at [685, 174] on p "**********" at bounding box center [726, 205] width 147 height 93
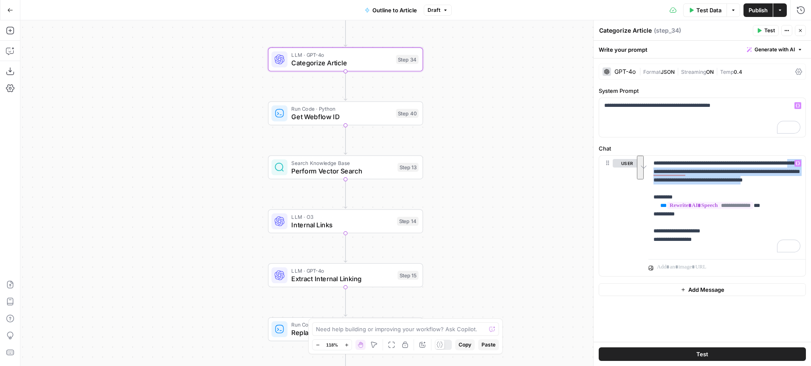
click at [369, 223] on span "Internal Links" at bounding box center [341, 225] width 101 height 10
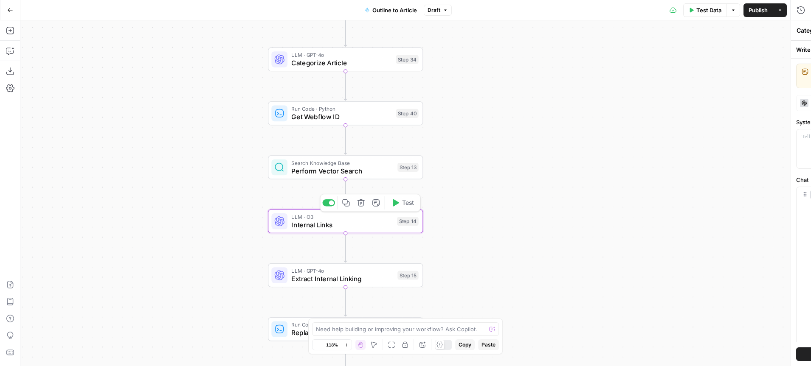
type textarea "Internal Links"
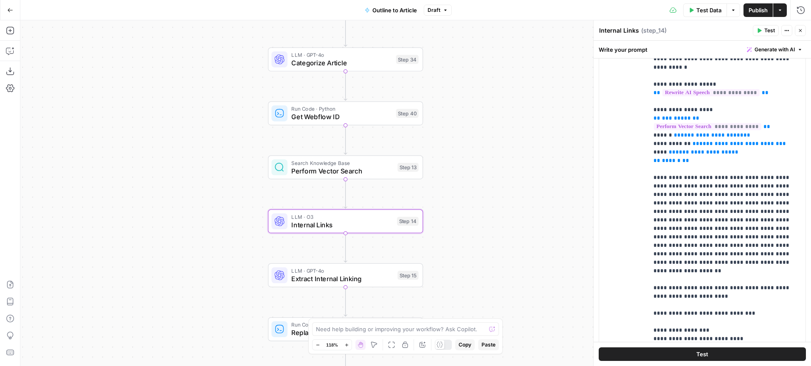
scroll to position [162, 0]
click at [375, 278] on span "Extract Internal Linking" at bounding box center [342, 279] width 102 height 10
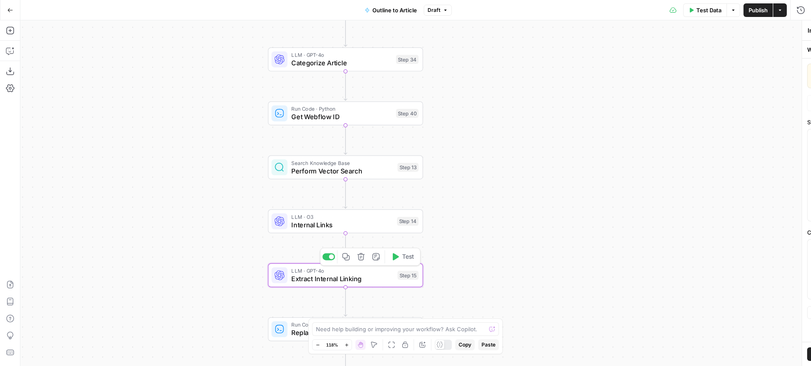
type textarea "Extract Internal Linking"
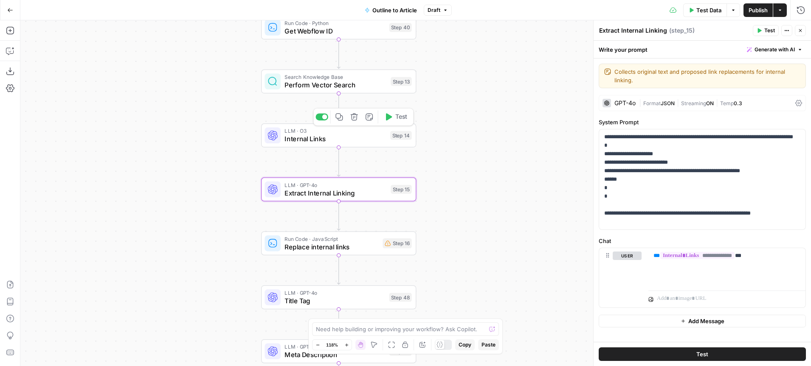
click at [342, 144] on div "LLM · O3 Internal Links Step 14 Copy step Delete step Edit Note Test" at bounding box center [338, 135] width 155 height 24
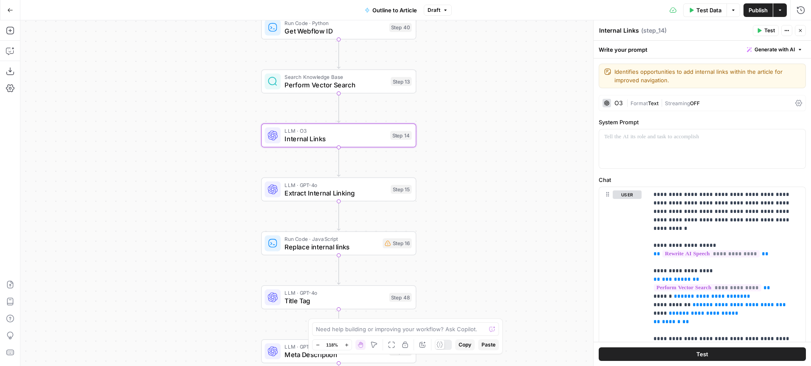
click at [346, 188] on span "Extract Internal Linking" at bounding box center [335, 193] width 102 height 10
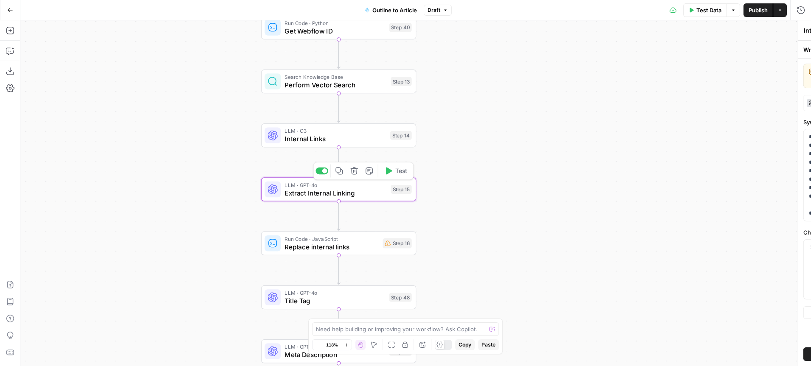
type textarea "Extract Internal Linking"
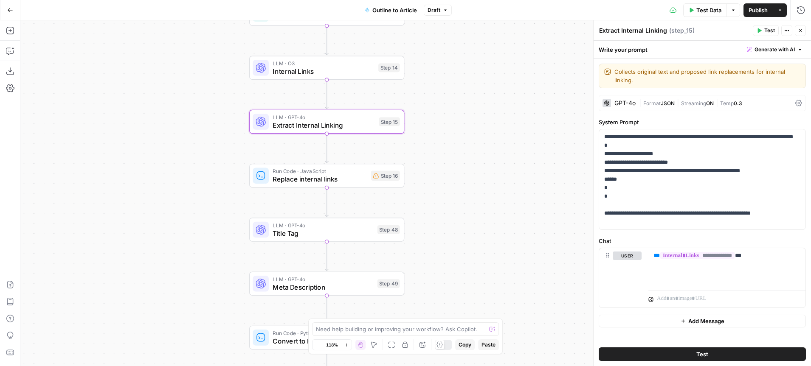
click at [340, 182] on span "Replace internal links" at bounding box center [319, 179] width 94 height 10
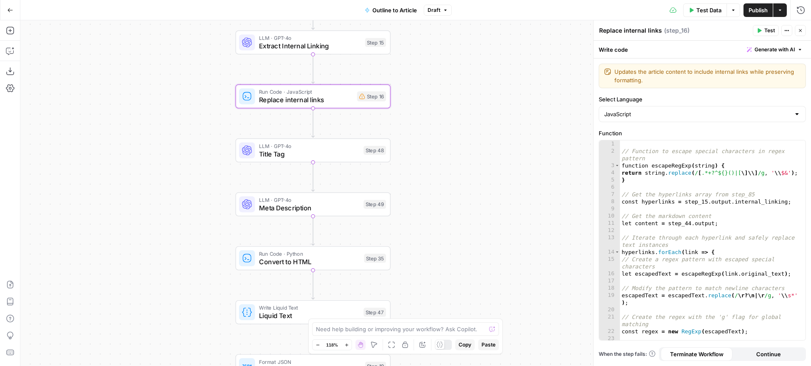
click at [329, 154] on span "Title Tag" at bounding box center [309, 154] width 101 height 10
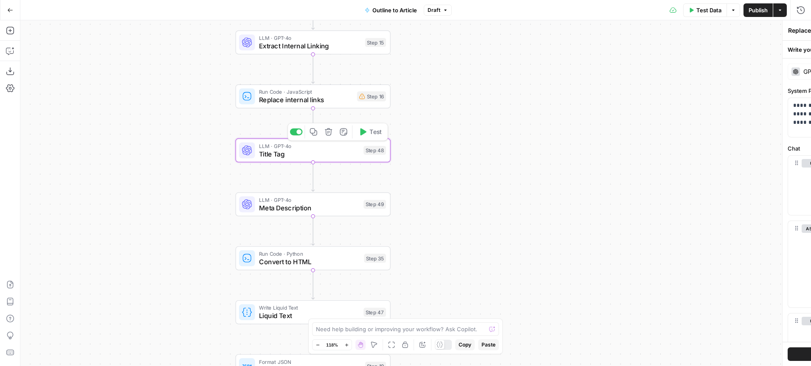
type textarea "Title Tag"
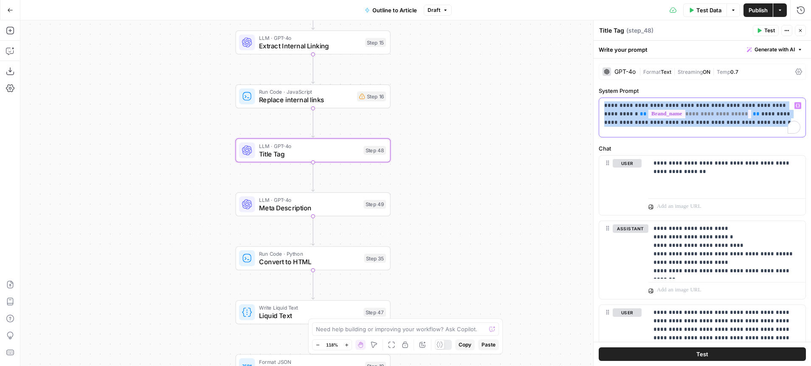
drag, startPoint x: 706, startPoint y: 121, endPoint x: 591, endPoint y: 101, distance: 116.9
click at [593, 101] on div "**********" at bounding box center [702, 193] width 218 height 346
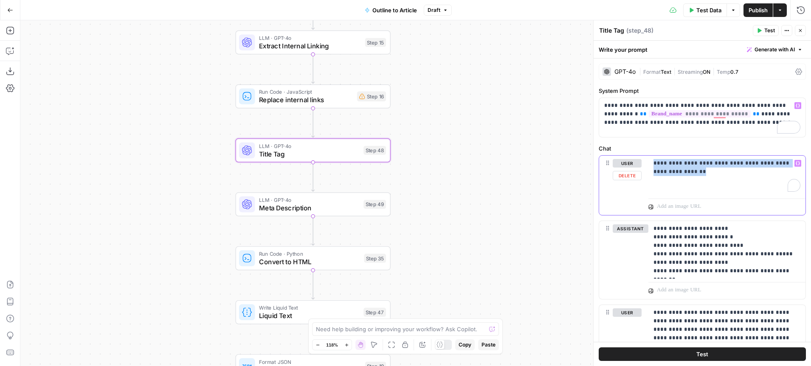
drag, startPoint x: 678, startPoint y: 173, endPoint x: 647, endPoint y: 160, distance: 33.3
click at [647, 160] on div "**********" at bounding box center [702, 185] width 206 height 59
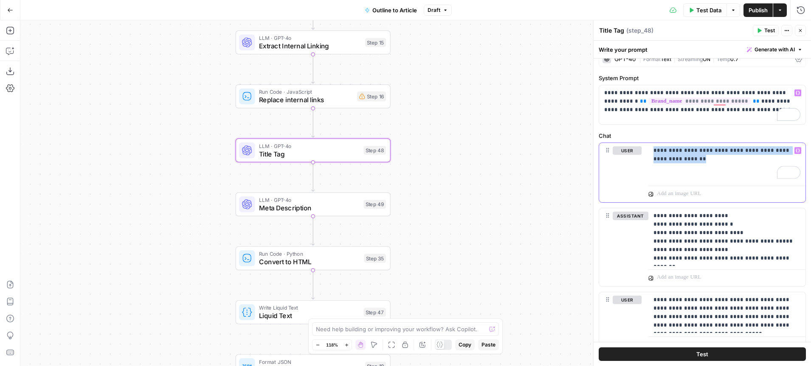
scroll to position [17, 0]
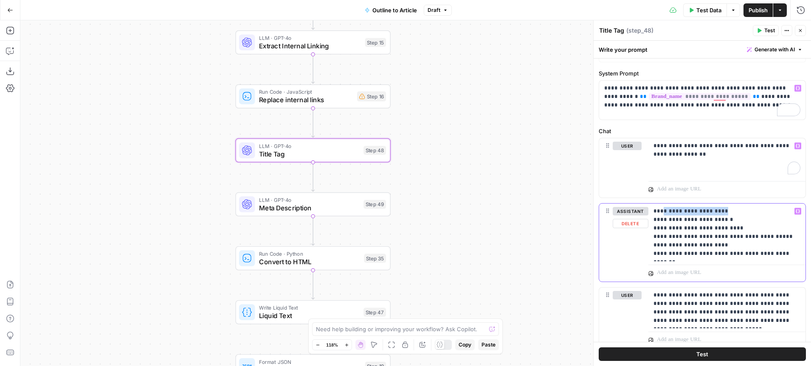
drag, startPoint x: 714, startPoint y: 211, endPoint x: 659, endPoint y: 210, distance: 54.8
click at [660, 211] on p "**********" at bounding box center [726, 232] width 147 height 51
drag, startPoint x: 729, startPoint y: 222, endPoint x: 651, endPoint y: 218, distance: 78.2
click at [652, 219] on div "**********" at bounding box center [726, 233] width 157 height 58
click at [743, 244] on p "**********" at bounding box center [726, 232] width 147 height 51
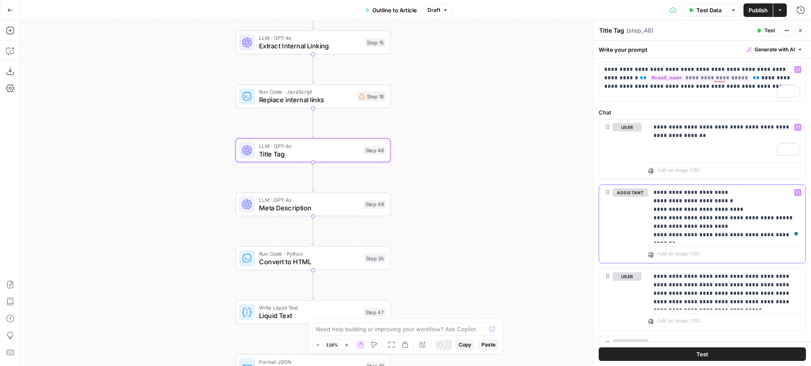
scroll to position [6, 0]
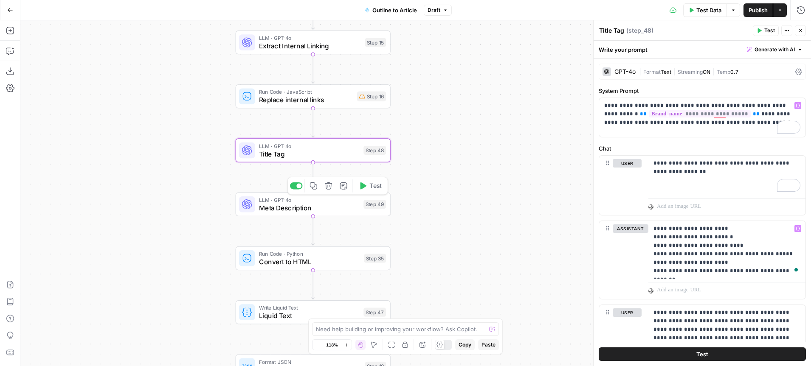
click at [316, 214] on div "LLM · GPT-4o Meta Description Step 49 Copy step Delete step Add Note Test" at bounding box center [313, 204] width 155 height 24
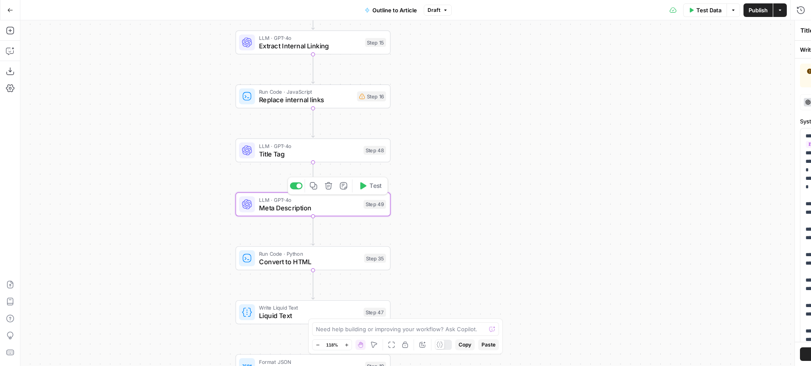
type textarea "Meta Description"
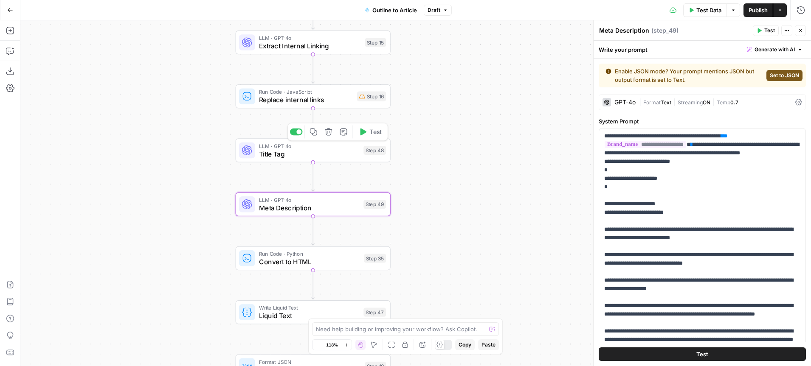
click at [307, 155] on span "Title Tag" at bounding box center [309, 154] width 101 height 10
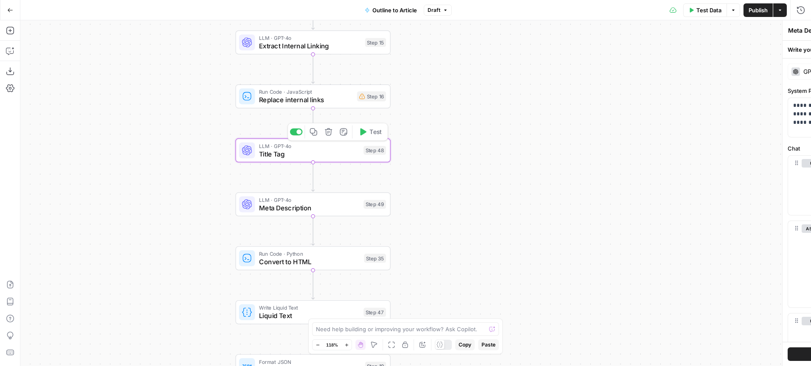
type textarea "Title Tag"
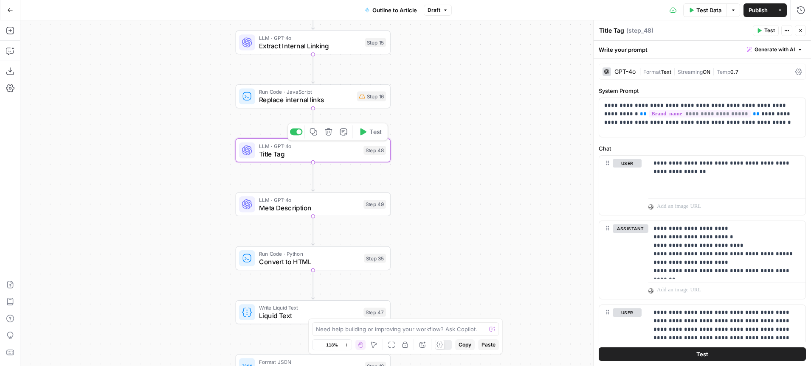
click at [301, 205] on span "Meta Description" at bounding box center [309, 208] width 101 height 10
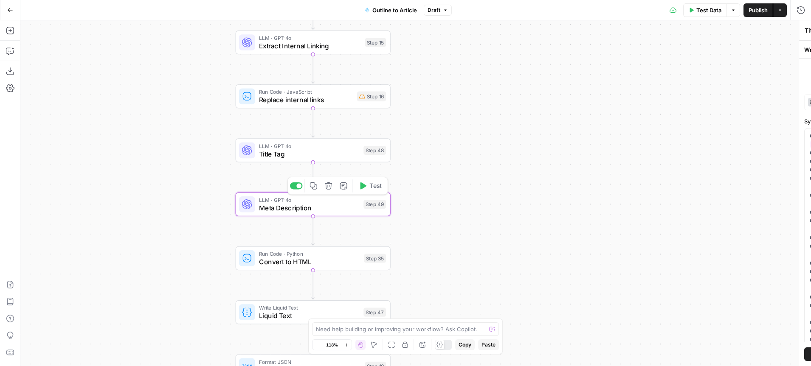
type textarea "Meta Description"
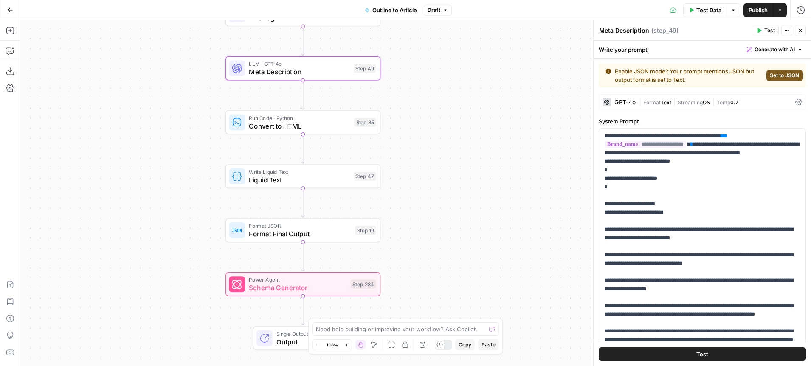
click at [318, 235] on span "Format Final Output" at bounding box center [300, 234] width 102 height 10
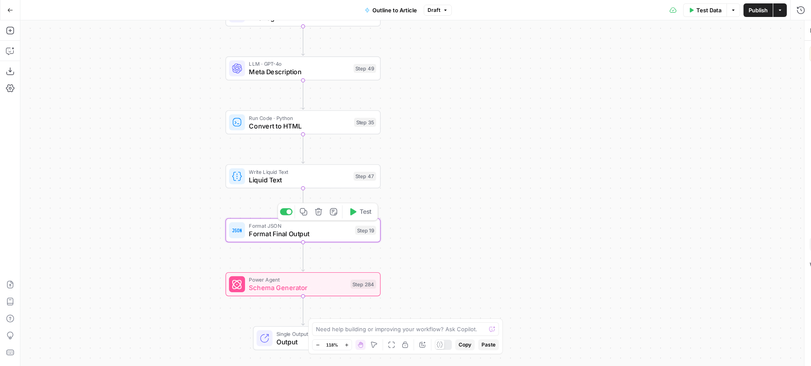
type textarea "Format Final Output"
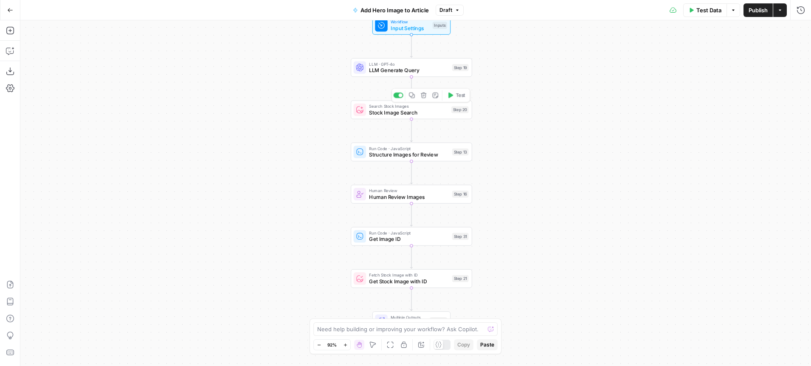
click at [387, 112] on span "Stock Image Search" at bounding box center [408, 113] width 79 height 8
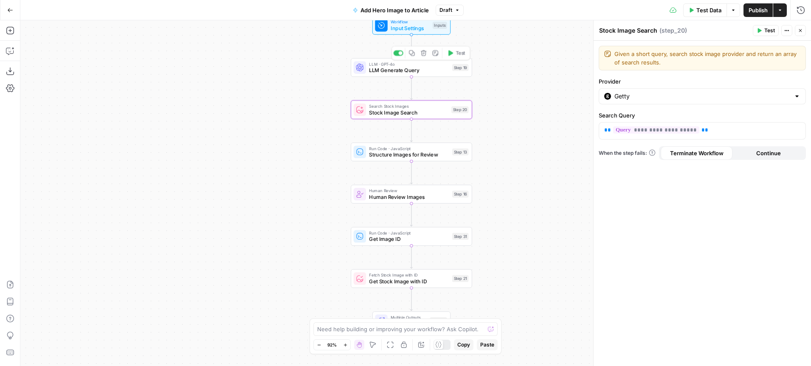
click at [402, 75] on div "LLM · GPT-4o LLM Generate Query Step 19 Copy step Delete step Edit Note Test" at bounding box center [411, 67] width 121 height 19
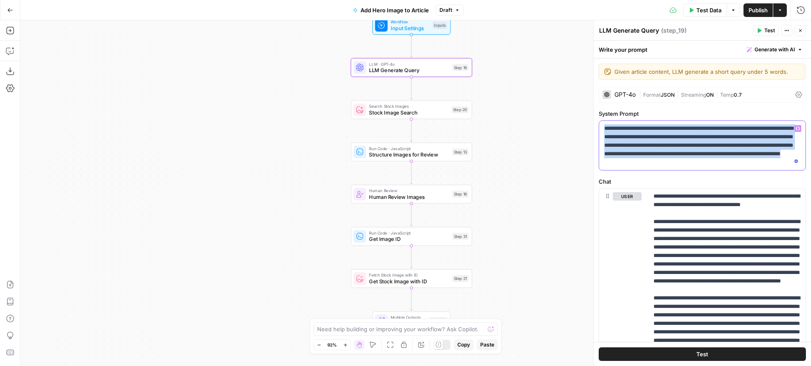
drag, startPoint x: 757, startPoint y: 161, endPoint x: 596, endPoint y: 124, distance: 165.0
click at [596, 124] on div "**********" at bounding box center [702, 193] width 218 height 346
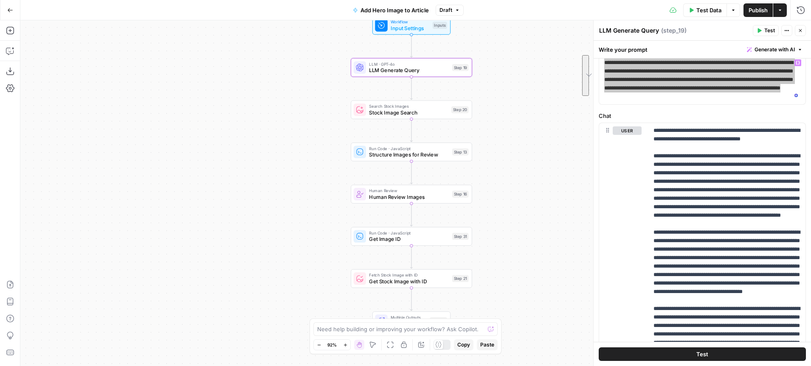
scroll to position [67, 0]
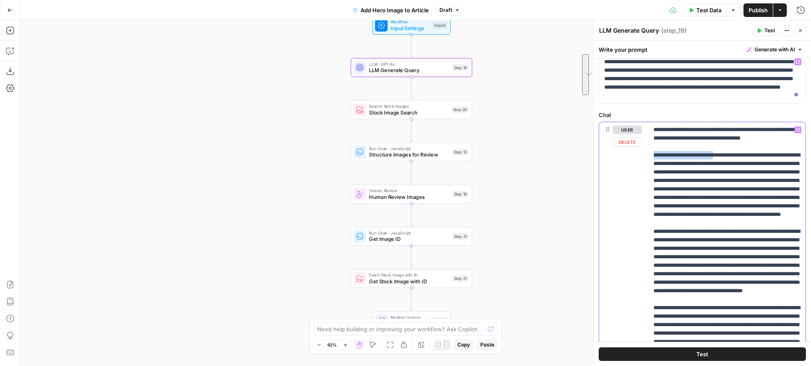
drag, startPoint x: 725, startPoint y: 154, endPoint x: 640, endPoint y: 153, distance: 85.3
click at [640, 154] on div "**********" at bounding box center [702, 288] width 206 height 333
click at [802, 29] on icon "button" at bounding box center [799, 30] width 5 height 5
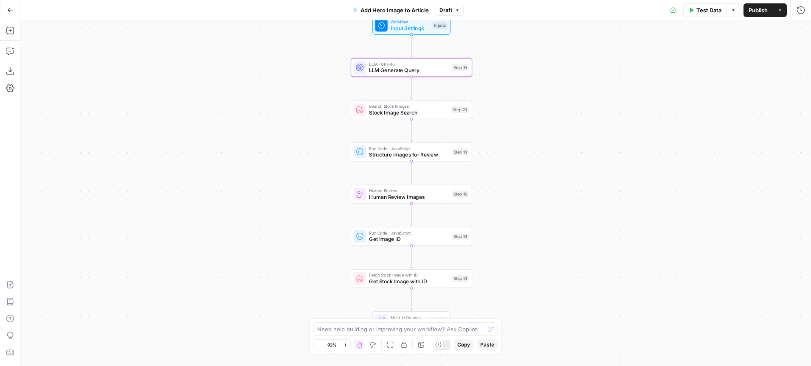
click at [402, 118] on div "Search Stock Images Stock Image Search Step 20 Copy step Delete step Edit Note …" at bounding box center [411, 110] width 121 height 19
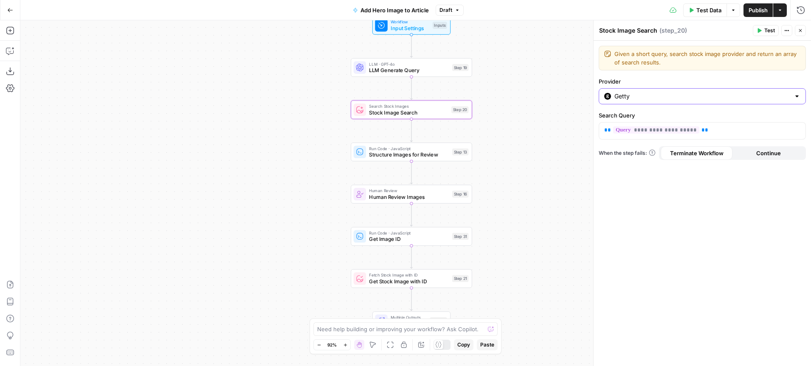
click at [639, 100] on input "Getty" at bounding box center [702, 96] width 176 height 8
type input "Getty"
click at [536, 146] on div "Workflow Input Settings Inputs LLM · GPT-4o LLM Generate Query Step 19 Search S…" at bounding box center [415, 193] width 790 height 346
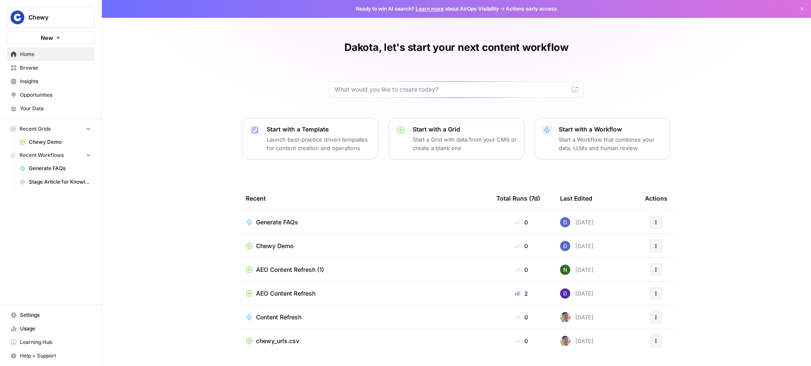
click at [288, 243] on span "Chewy Demo" at bounding box center [274, 246] width 37 height 8
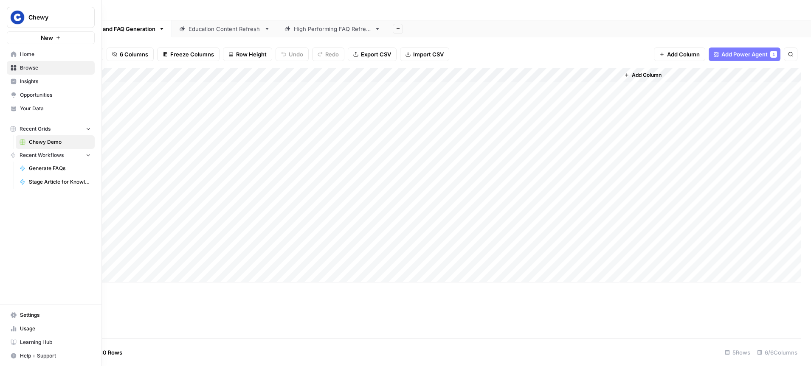
click at [62, 18] on span "Chewy" at bounding box center [53, 17] width 51 height 8
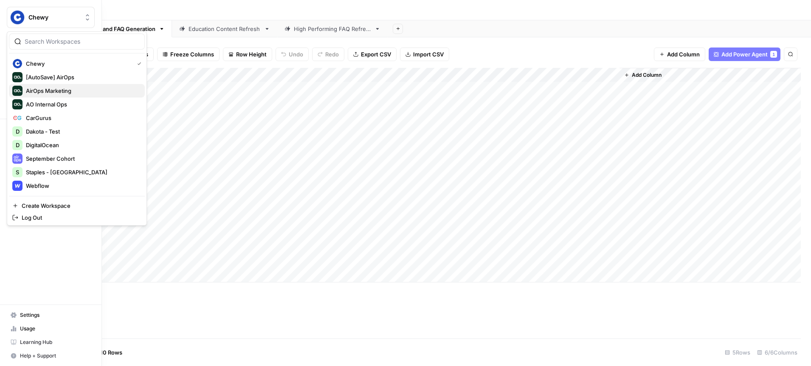
scroll to position [14, 0]
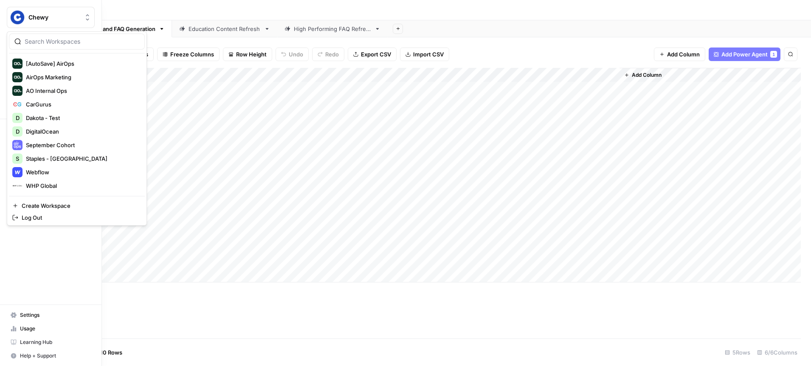
click at [62, 250] on div "Chewy New Home Browse Insights Opportunities Your Data Recent Grids Chewy Demo …" at bounding box center [50, 183] width 101 height 366
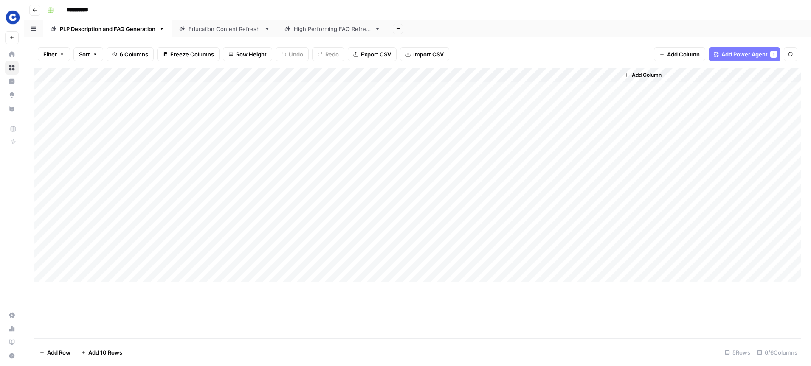
click at [121, 90] on div "Add Column" at bounding box center [417, 175] width 766 height 215
click at [353, 77] on div "Add Column" at bounding box center [417, 175] width 766 height 215
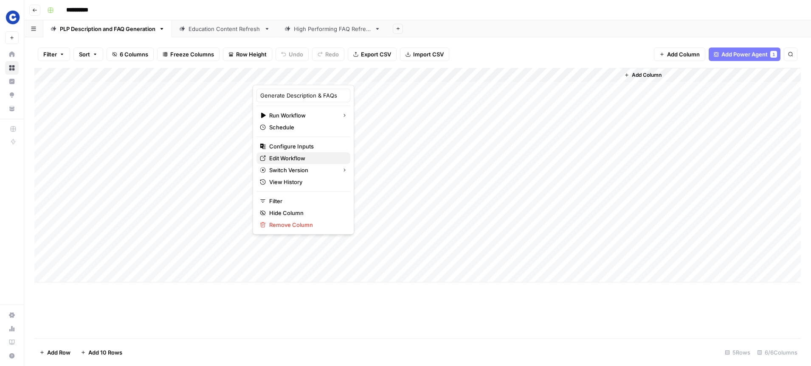
click at [297, 158] on span "Edit Workflow" at bounding box center [306, 158] width 74 height 8
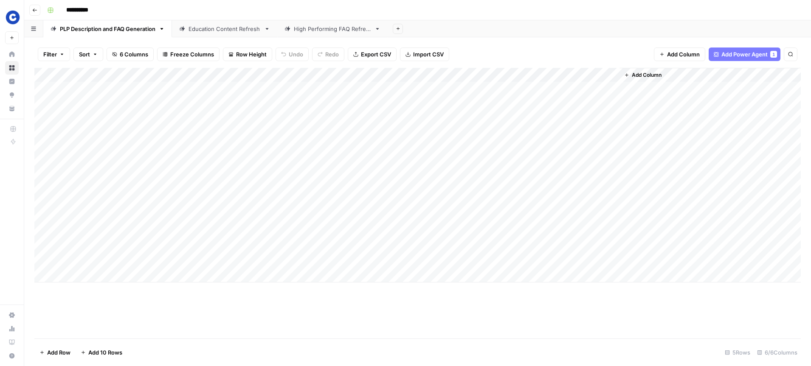
click at [244, 33] on link "Education Content Refresh" at bounding box center [224, 28] width 105 height 17
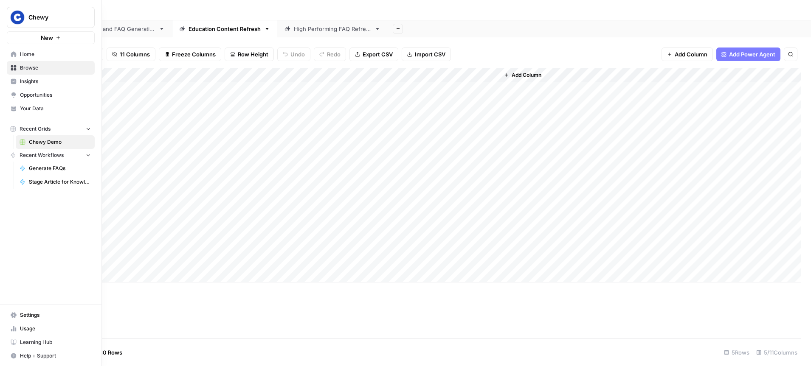
click at [38, 19] on span "Chewy" at bounding box center [53, 17] width 51 height 8
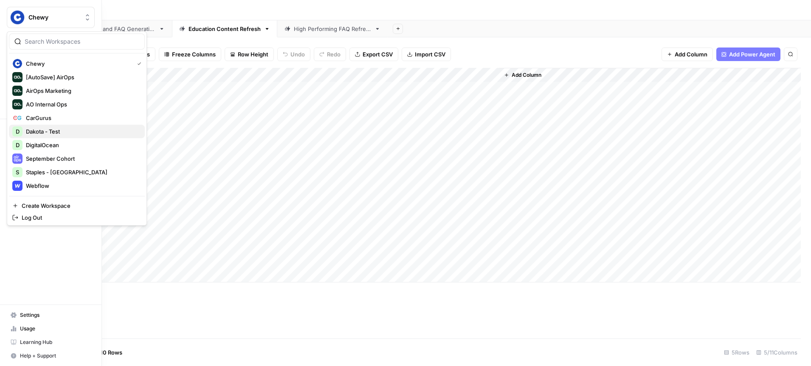
click at [68, 132] on span "Dakota - Test" at bounding box center [82, 131] width 112 height 8
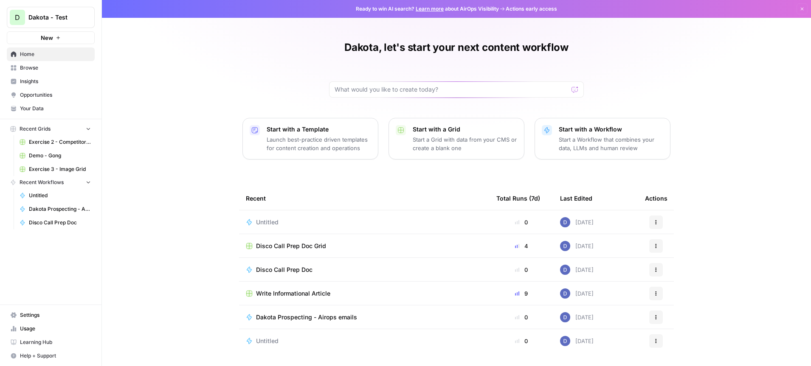
scroll to position [24, 0]
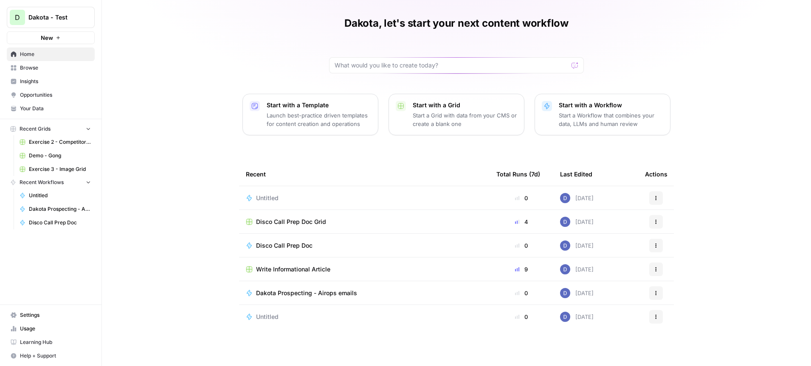
click at [58, 168] on span "Exercise 3 - Image Grid" at bounding box center [60, 170] width 62 height 8
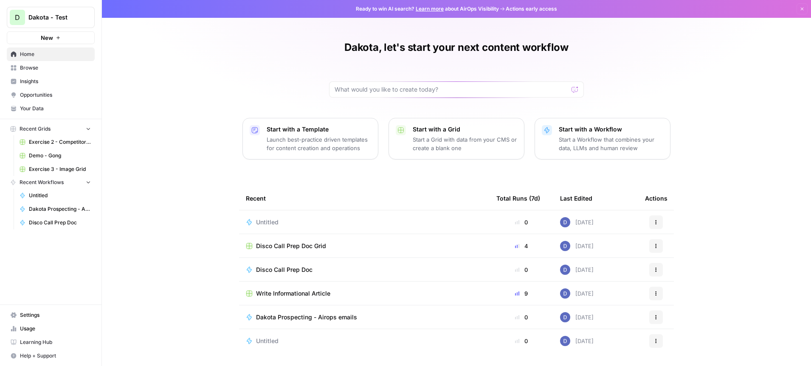
click at [36, 70] on span "Browse" at bounding box center [55, 68] width 71 height 8
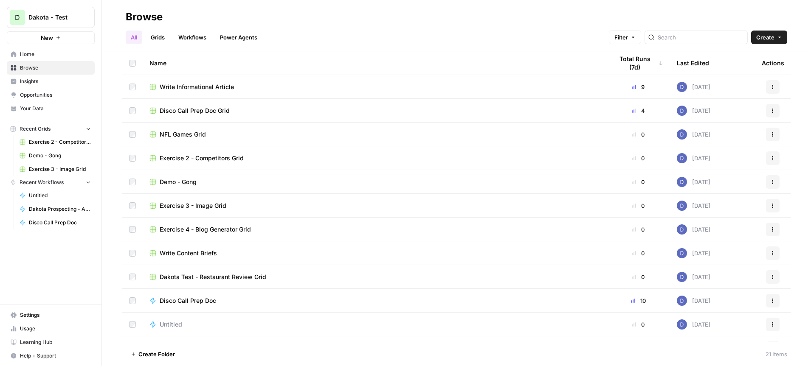
click at [201, 229] on span "Exercise 4 - Blog Generator Grid" at bounding box center [205, 229] width 91 height 8
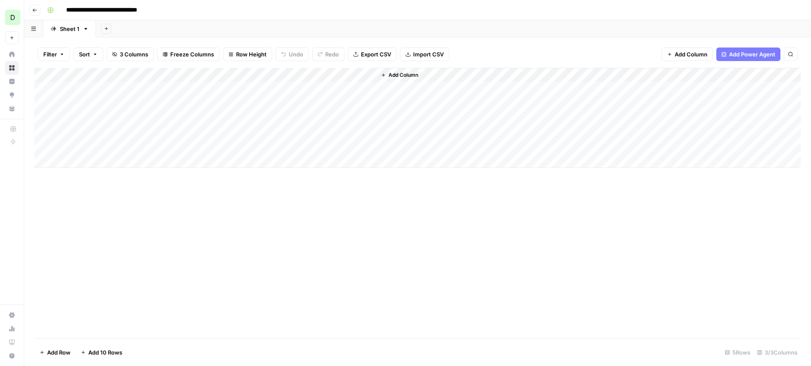
click at [283, 77] on div "Add Column" at bounding box center [417, 118] width 766 height 100
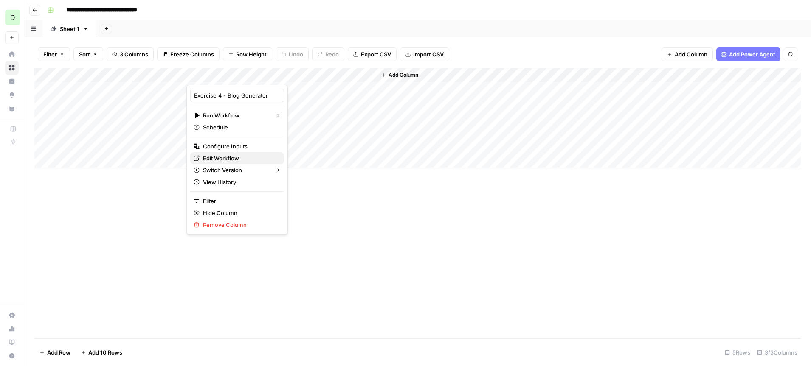
click at [230, 160] on span "Edit Workflow" at bounding box center [240, 158] width 74 height 8
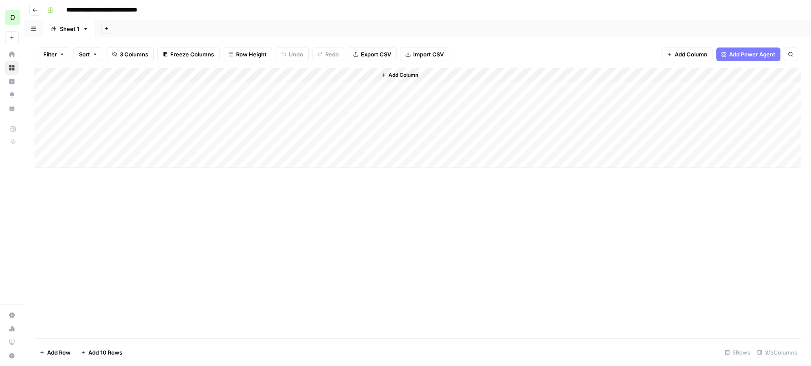
click at [34, 10] on icon "button" at bounding box center [35, 9] width 4 height 3
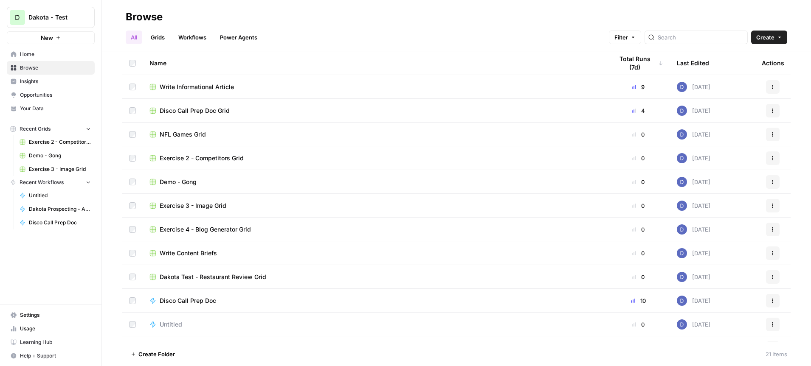
click at [196, 114] on span "Disco Call Prep Doc Grid" at bounding box center [195, 111] width 70 height 8
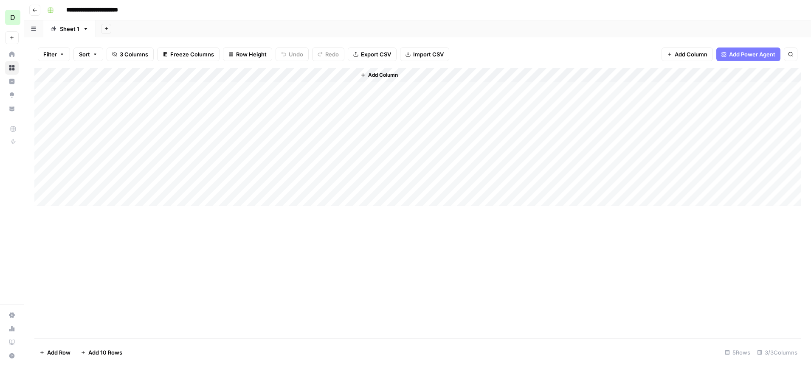
click at [260, 76] on div "Add Column" at bounding box center [417, 137] width 766 height 138
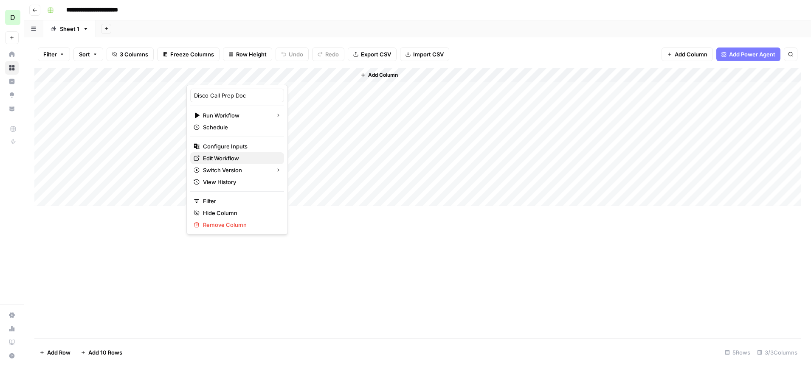
click at [229, 157] on span "Edit Workflow" at bounding box center [240, 158] width 74 height 8
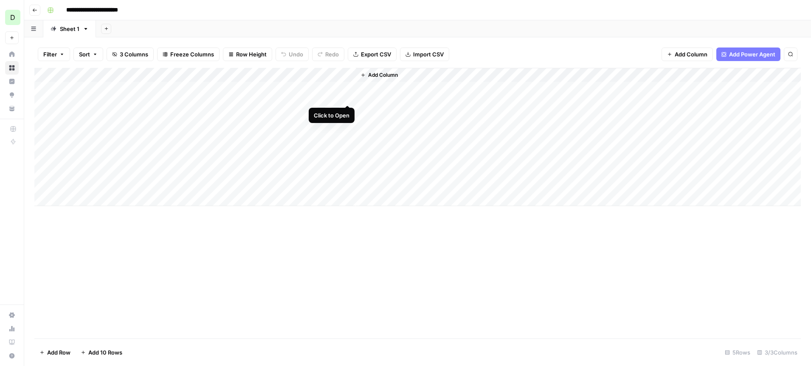
click at [347, 89] on div "Add Column" at bounding box center [417, 137] width 766 height 138
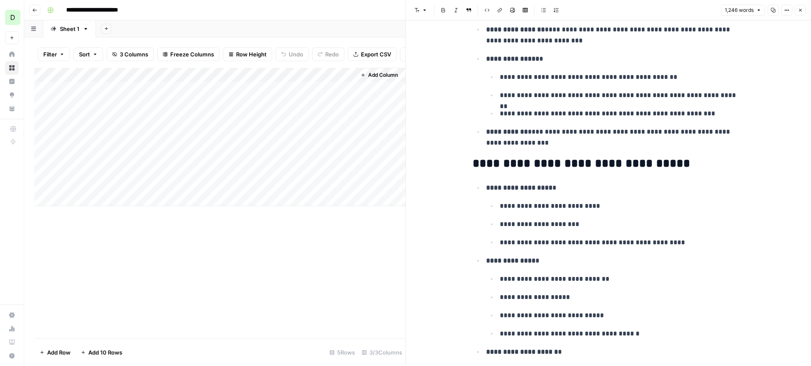
scroll to position [428, 0]
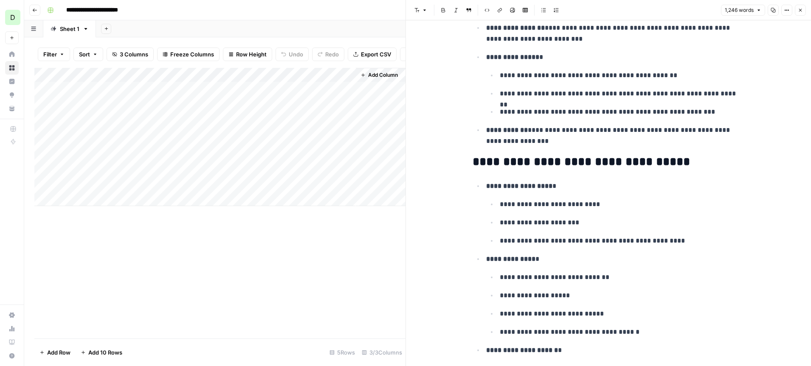
click at [501, 201] on ul "**********" at bounding box center [615, 223] width 258 height 48
click at [564, 226] on p "**********" at bounding box center [621, 222] width 244 height 11
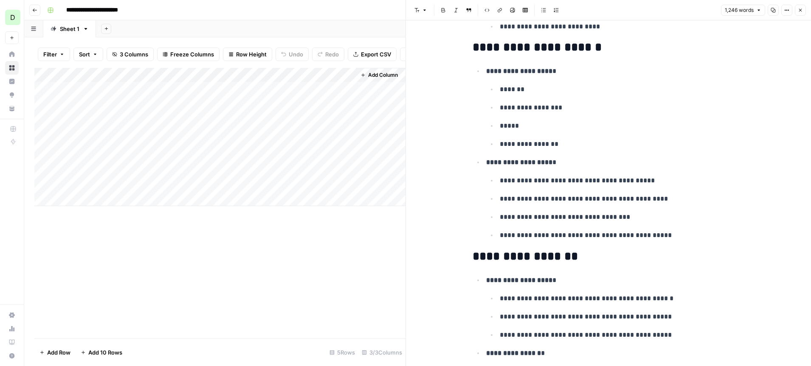
scroll to position [823, 0]
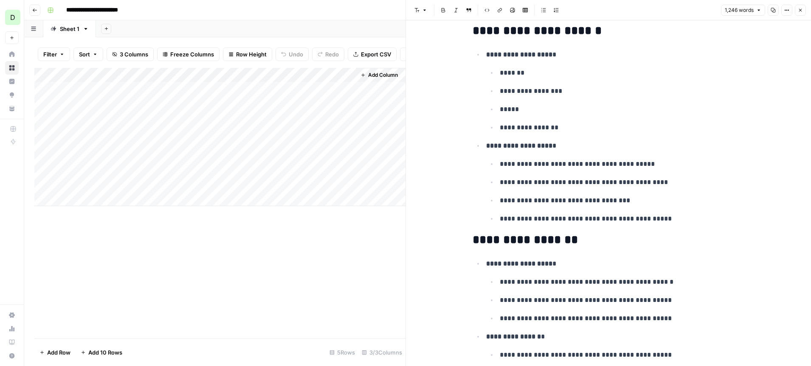
click at [324, 237] on div "Add Column" at bounding box center [219, 203] width 371 height 271
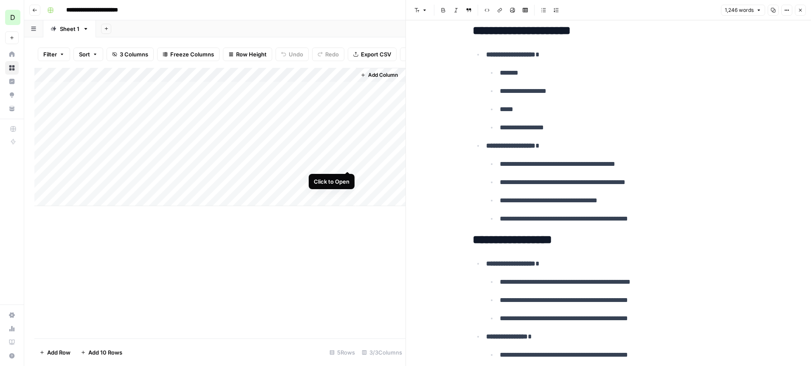
click at [348, 155] on div "Add Column" at bounding box center [219, 137] width 371 height 138
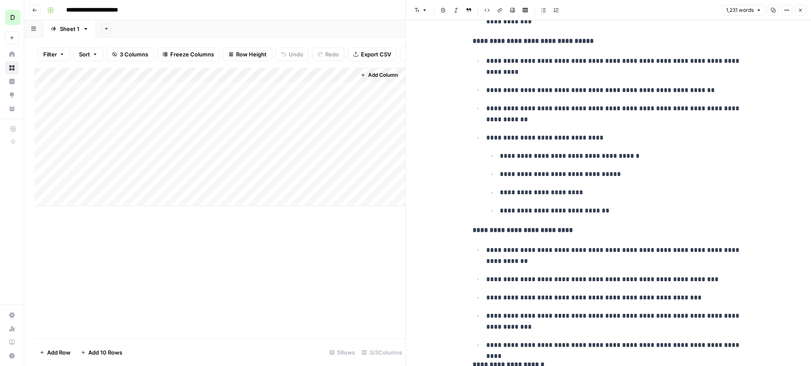
scroll to position [658, 0]
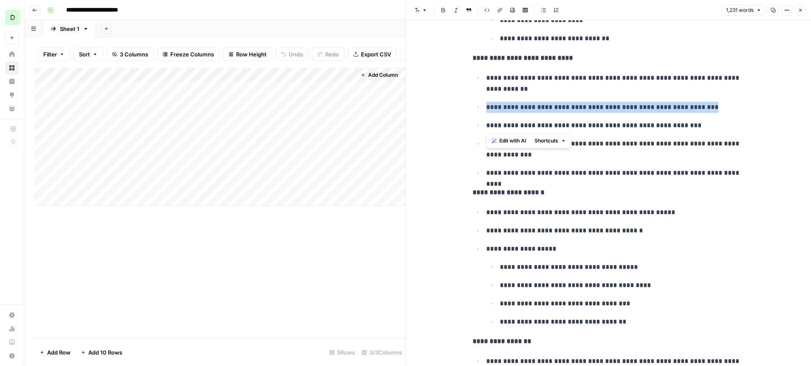
drag, startPoint x: 710, startPoint y: 109, endPoint x: 496, endPoint y: 101, distance: 214.5
click at [496, 101] on ul "**********" at bounding box center [608, 125] width 272 height 107
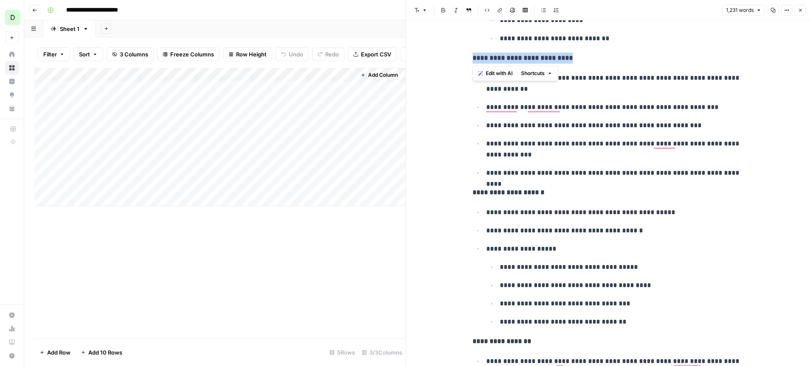
drag, startPoint x: 569, startPoint y: 60, endPoint x: 461, endPoint y: 58, distance: 107.8
click at [626, 220] on ul "**********" at bounding box center [608, 267] width 272 height 121
click at [535, 197] on p "**********" at bounding box center [608, 192] width 272 height 11
click at [560, 213] on p "**********" at bounding box center [615, 212] width 258 height 11
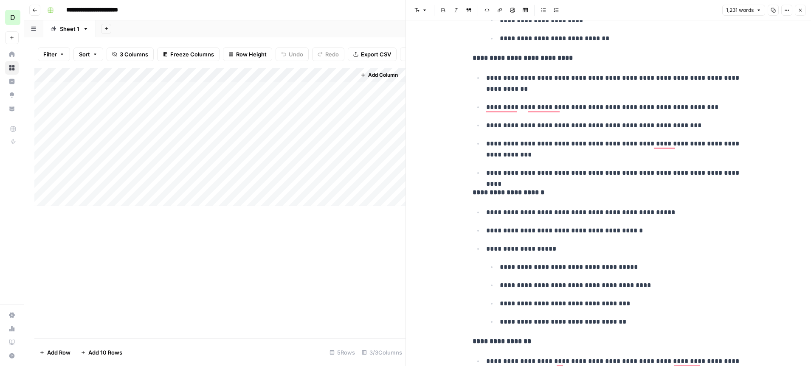
click at [560, 213] on p "**********" at bounding box center [615, 212] width 258 height 11
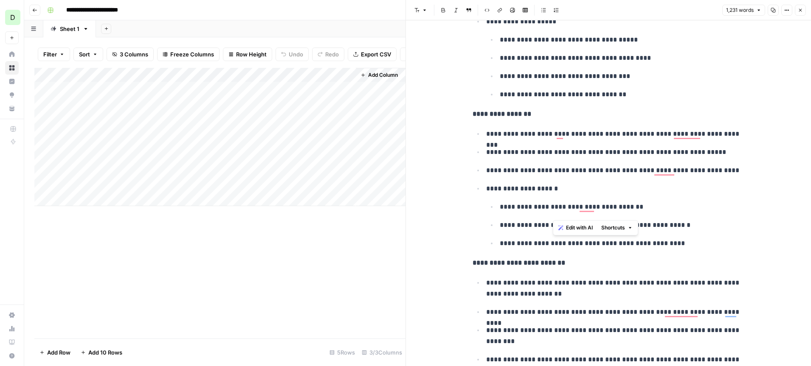
scroll to position [0, 0]
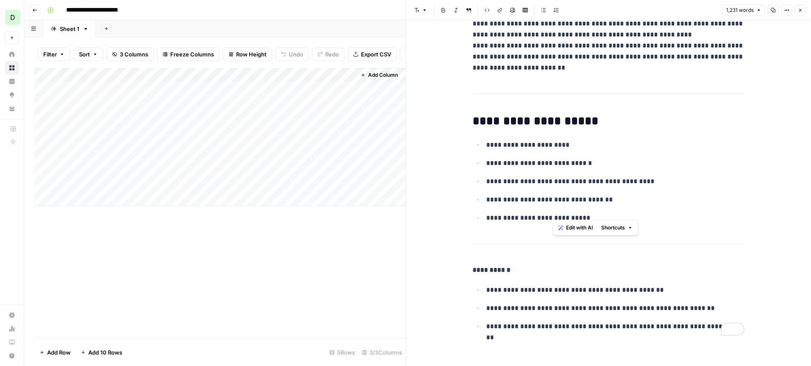
click at [656, 190] on ul "**********" at bounding box center [608, 181] width 272 height 84
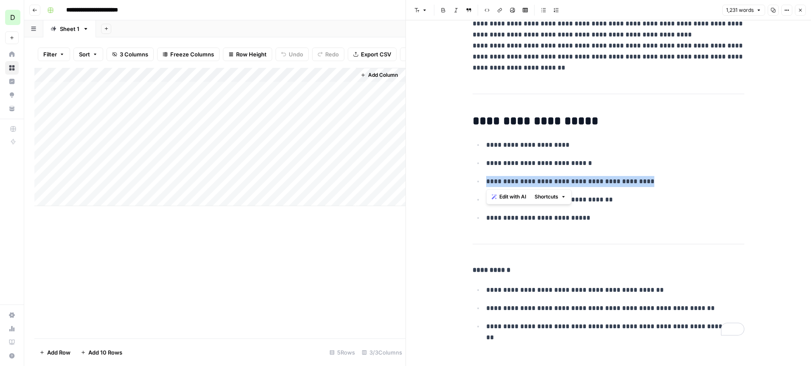
drag, startPoint x: 655, startPoint y: 182, endPoint x: 473, endPoint y: 176, distance: 182.2
click at [473, 176] on ul "**********" at bounding box center [608, 181] width 272 height 84
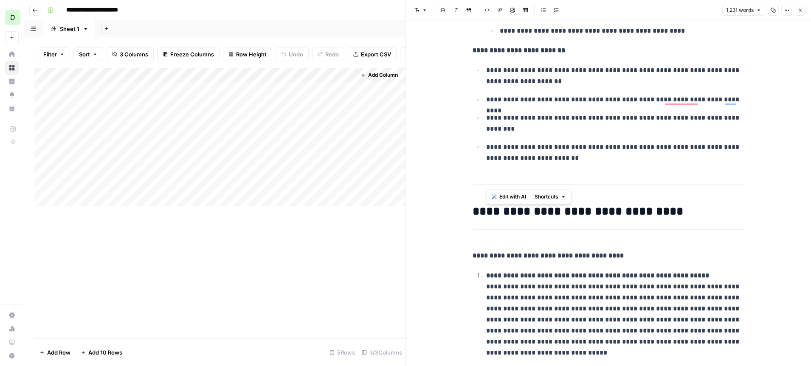
click at [797, 11] on icon "button" at bounding box center [799, 10] width 5 height 5
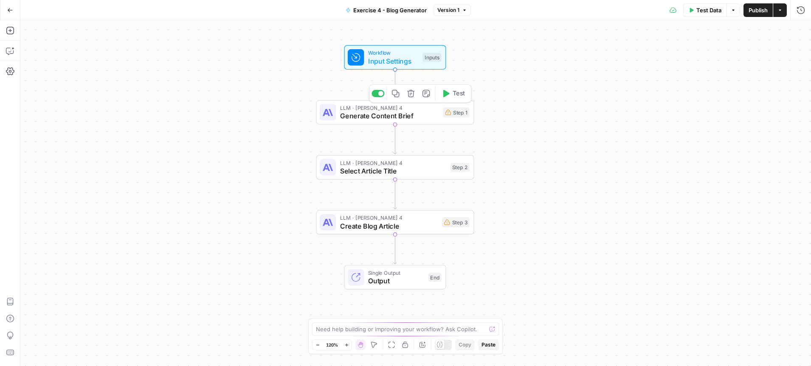
click at [394, 115] on span "Generate Content Brief" at bounding box center [389, 116] width 99 height 10
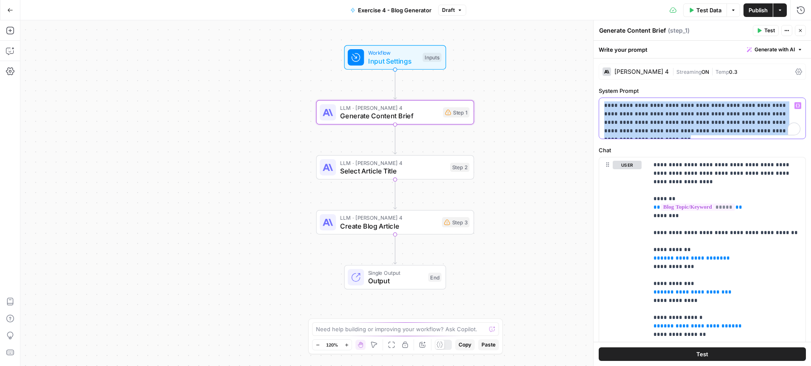
drag, startPoint x: 736, startPoint y: 135, endPoint x: 594, endPoint y: 98, distance: 146.9
click at [595, 98] on div "**********" at bounding box center [702, 193] width 218 height 346
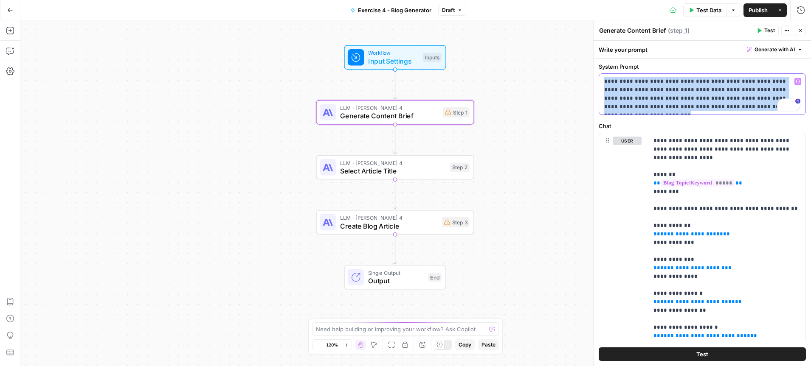
scroll to position [26, 0]
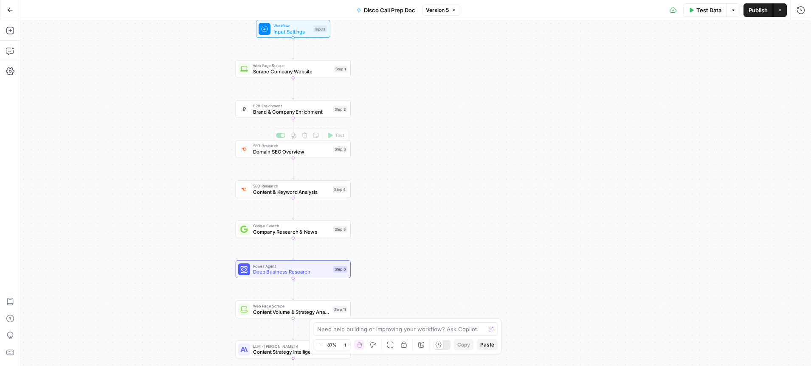
click at [279, 149] on span "Domain SEO Overview" at bounding box center [291, 151] width 77 height 7
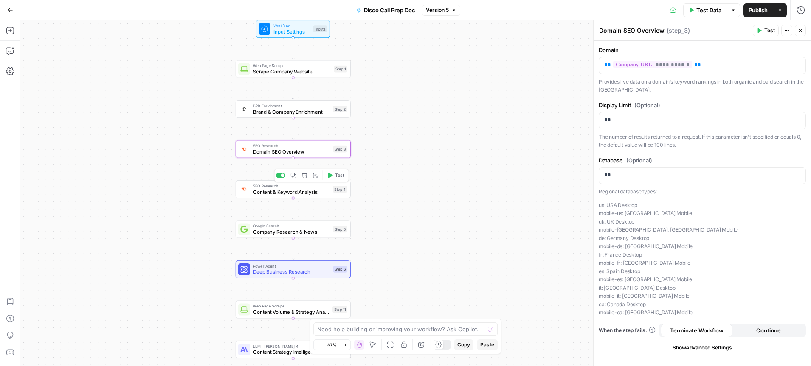
click at [281, 192] on span "Content & Keyword Analysis" at bounding box center [291, 191] width 77 height 7
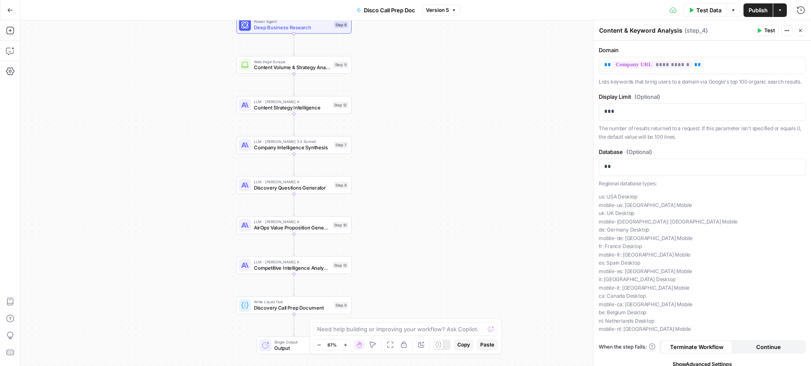
click at [287, 146] on span "Company Intelligence Synthesis" at bounding box center [292, 147] width 77 height 7
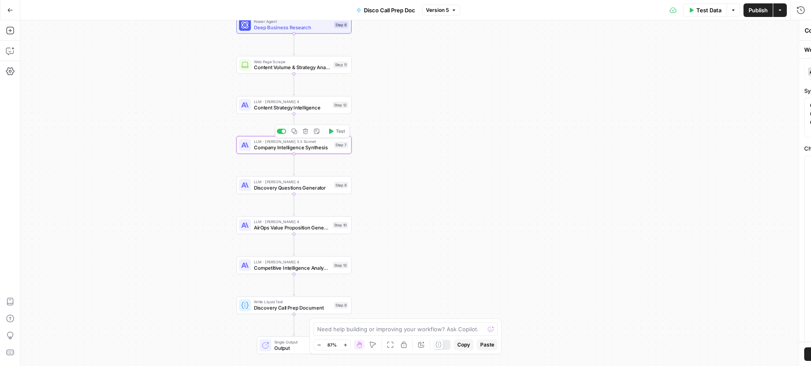
type textarea "Company Intelligence Synthesis"
